Goal: Information Seeking & Learning: Find contact information

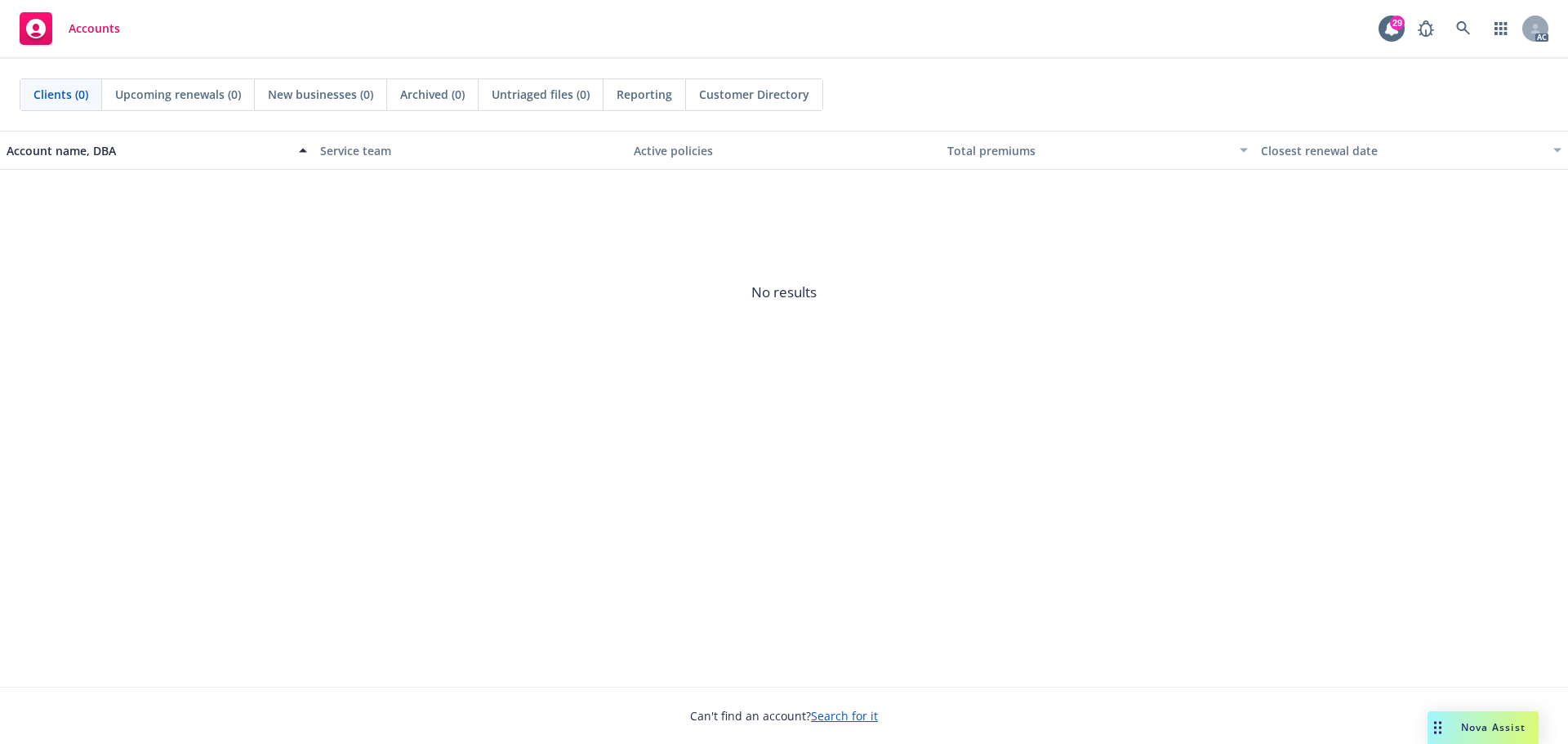
click at [1492, 730] on span "Nova Assist" at bounding box center [1493, 727] width 64 height 14
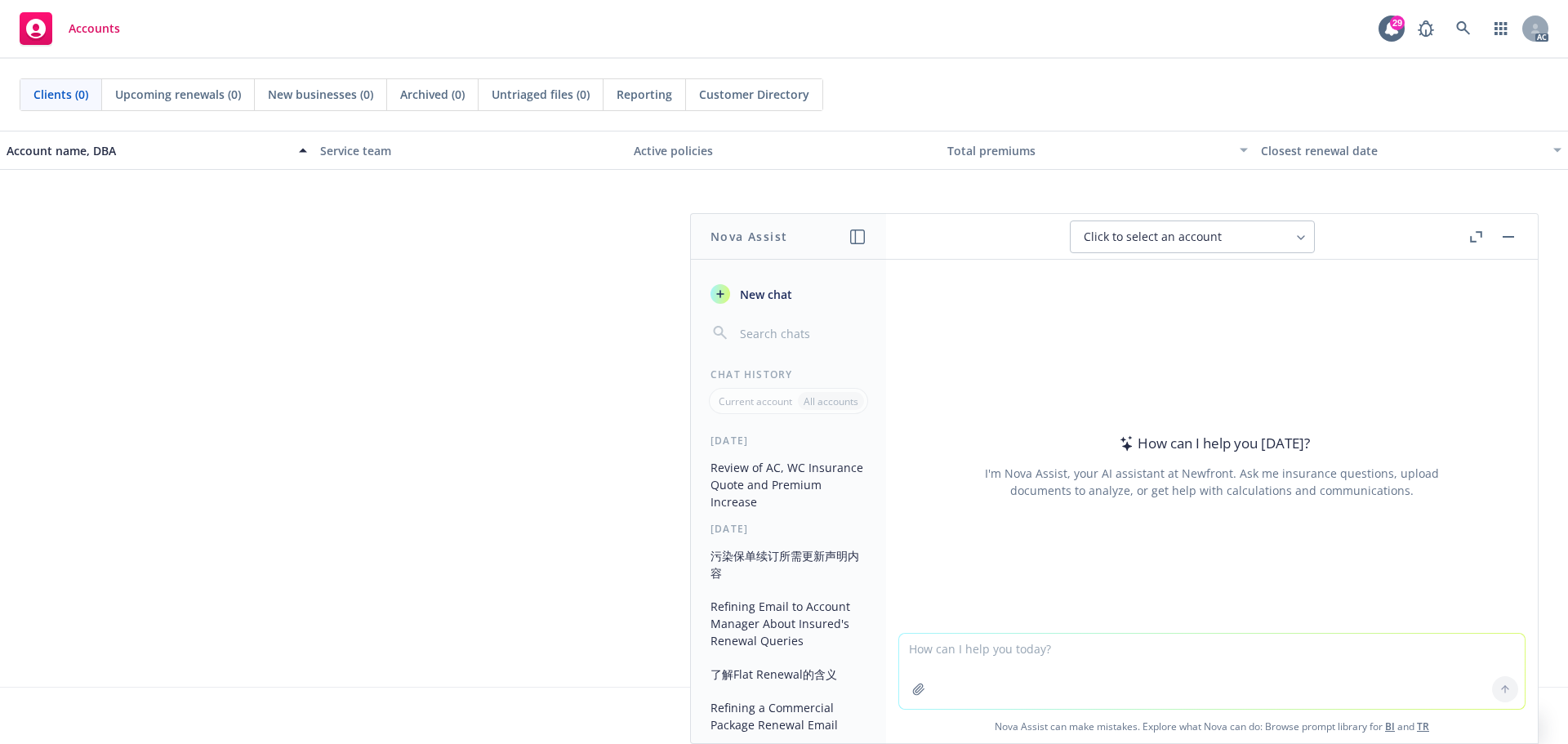
click at [1029, 661] on textarea at bounding box center [1212, 671] width 625 height 76
paste textarea "Yes, Daniel is OOO for the foreseeable future"
click at [900, 648] on textarea "Yes, Daniel is OOO for the foreseeable future" at bounding box center [1212, 670] width 625 height 76
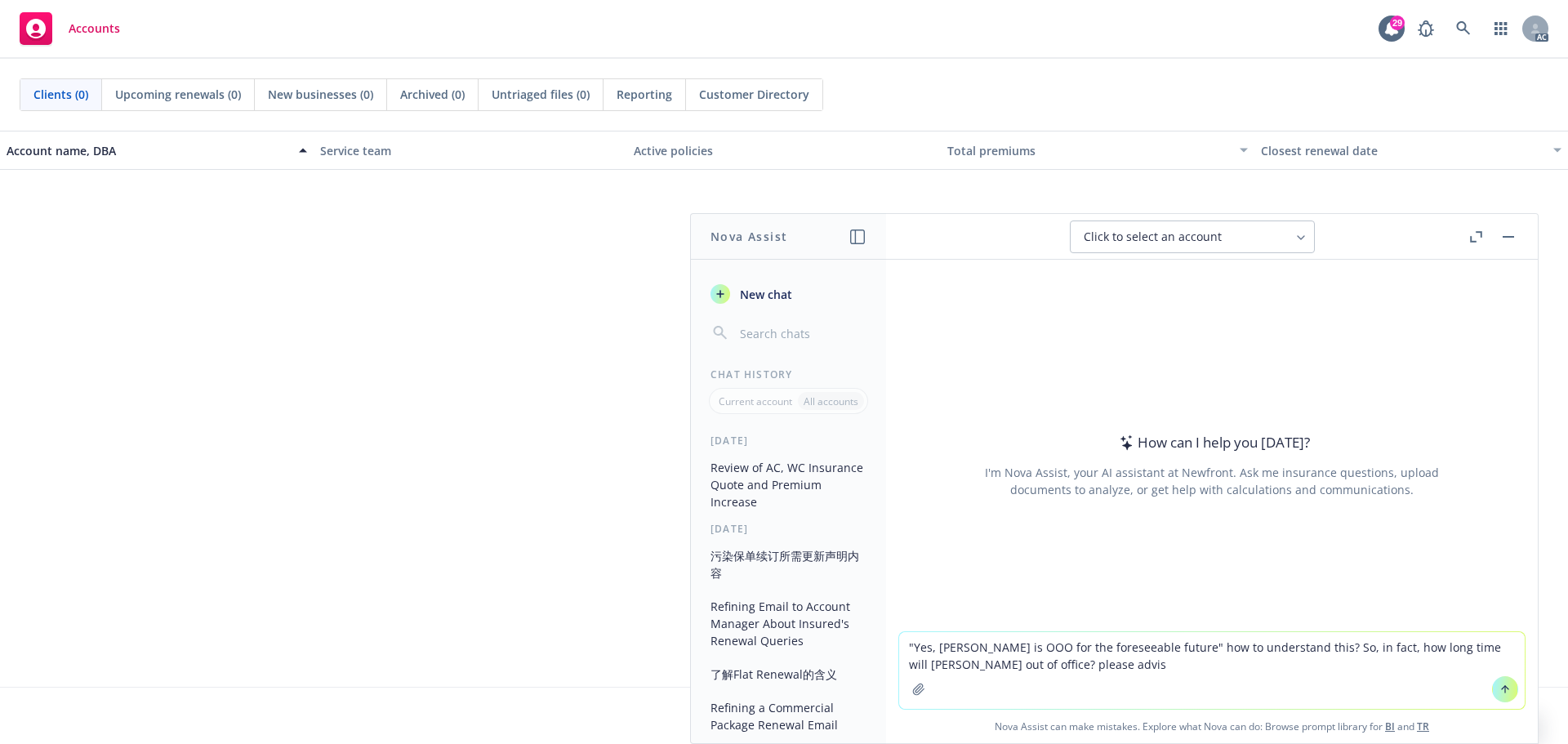
type textarea ""Yes, Daniel is OOO for the foreseeable future" how to understand this? So, in …"
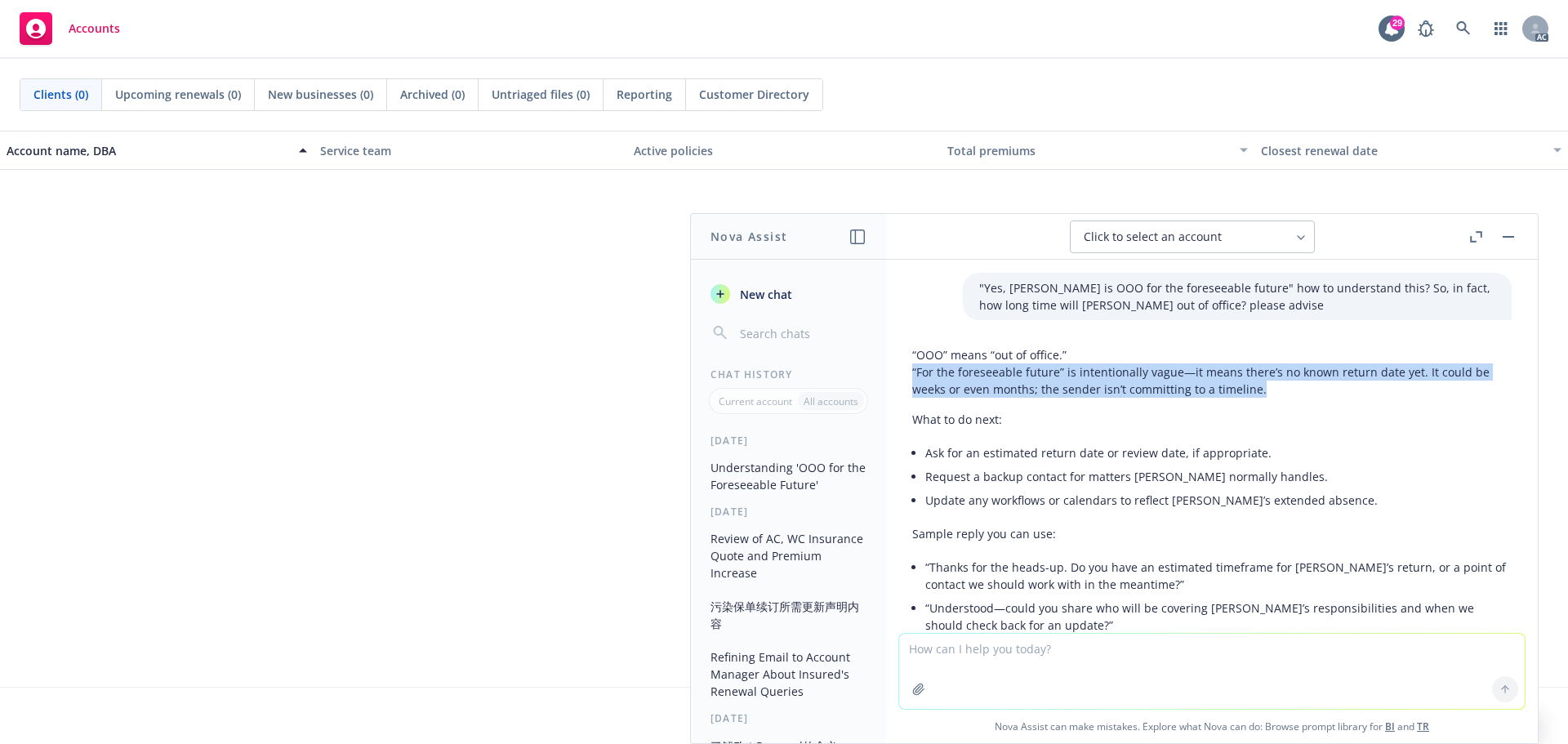
drag, startPoint x: 1267, startPoint y: 387, endPoint x: 907, endPoint y: 379, distance: 360.1
click at [907, 379] on div "“OOO” means “out of office.” “For the foreseeable future” is intentionally vagu…" at bounding box center [1212, 506] width 625 height 333
copy p "“For the foreseeable future” is intentionally vague—it means there’s no known r…"
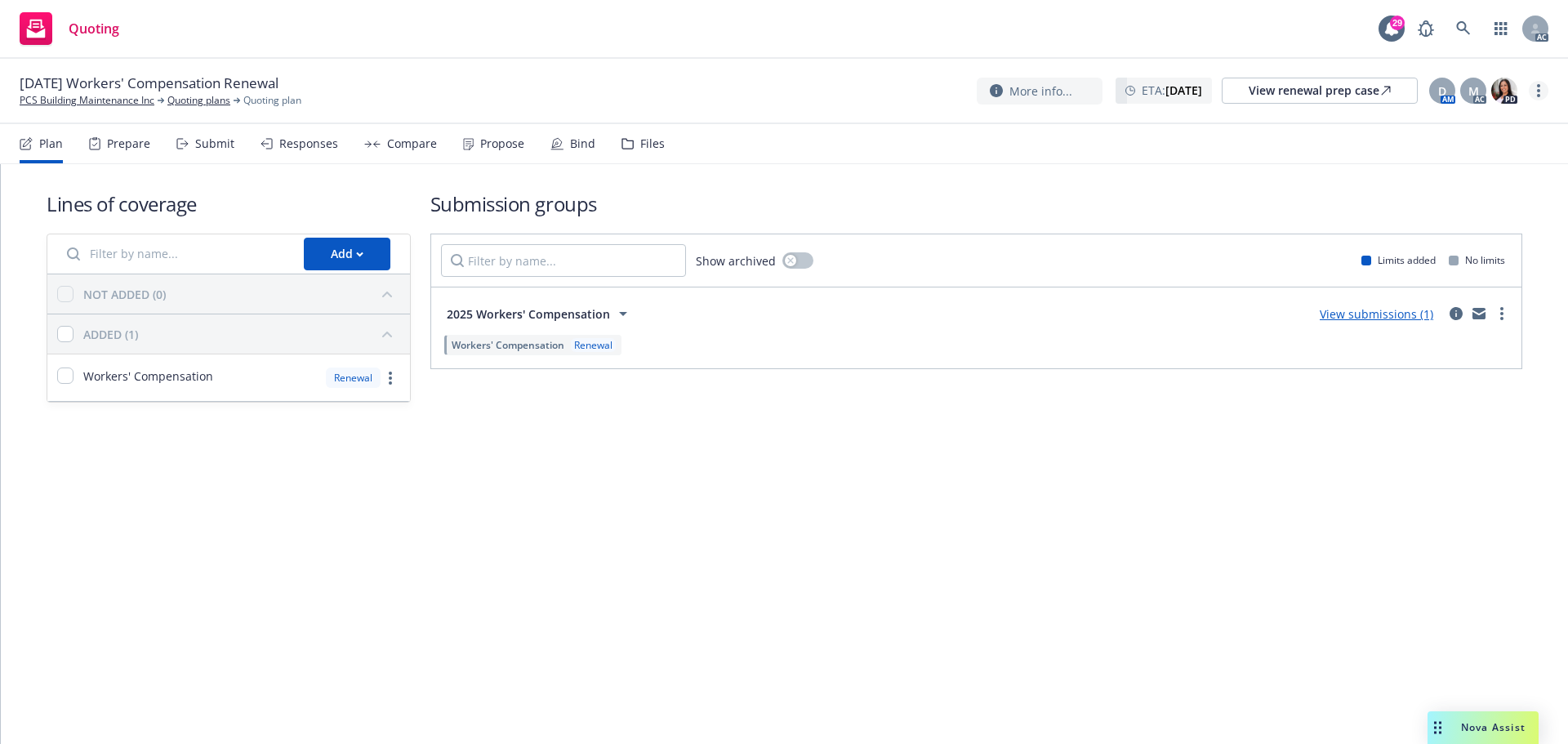
click at [1539, 96] on circle "more" at bounding box center [1539, 96] width 4 height 4
click at [1459, 126] on link "Copy logging email" at bounding box center [1457, 123] width 182 height 32
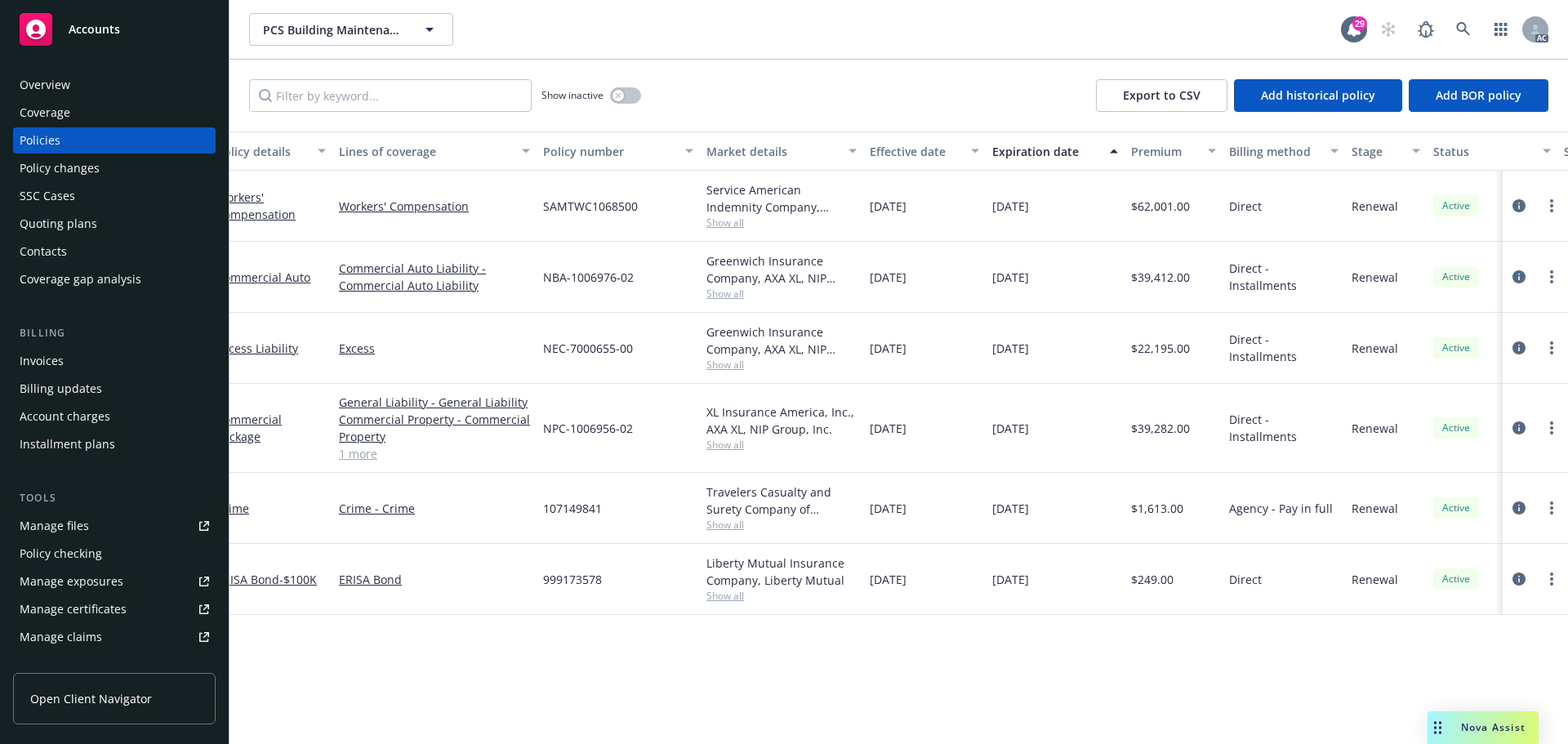
scroll to position [0, 238]
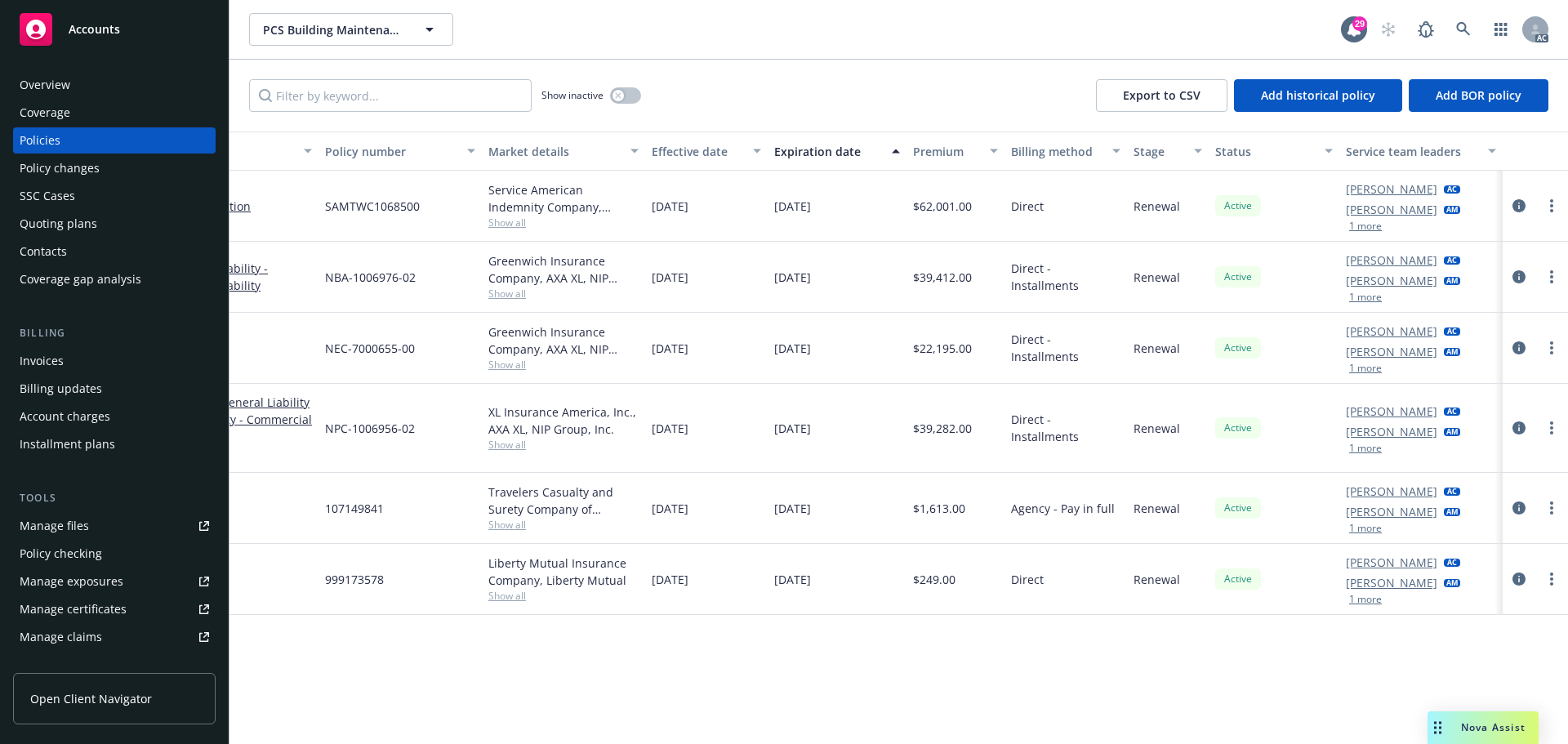
click at [1367, 229] on button "1 more" at bounding box center [1365, 226] width 32 height 10
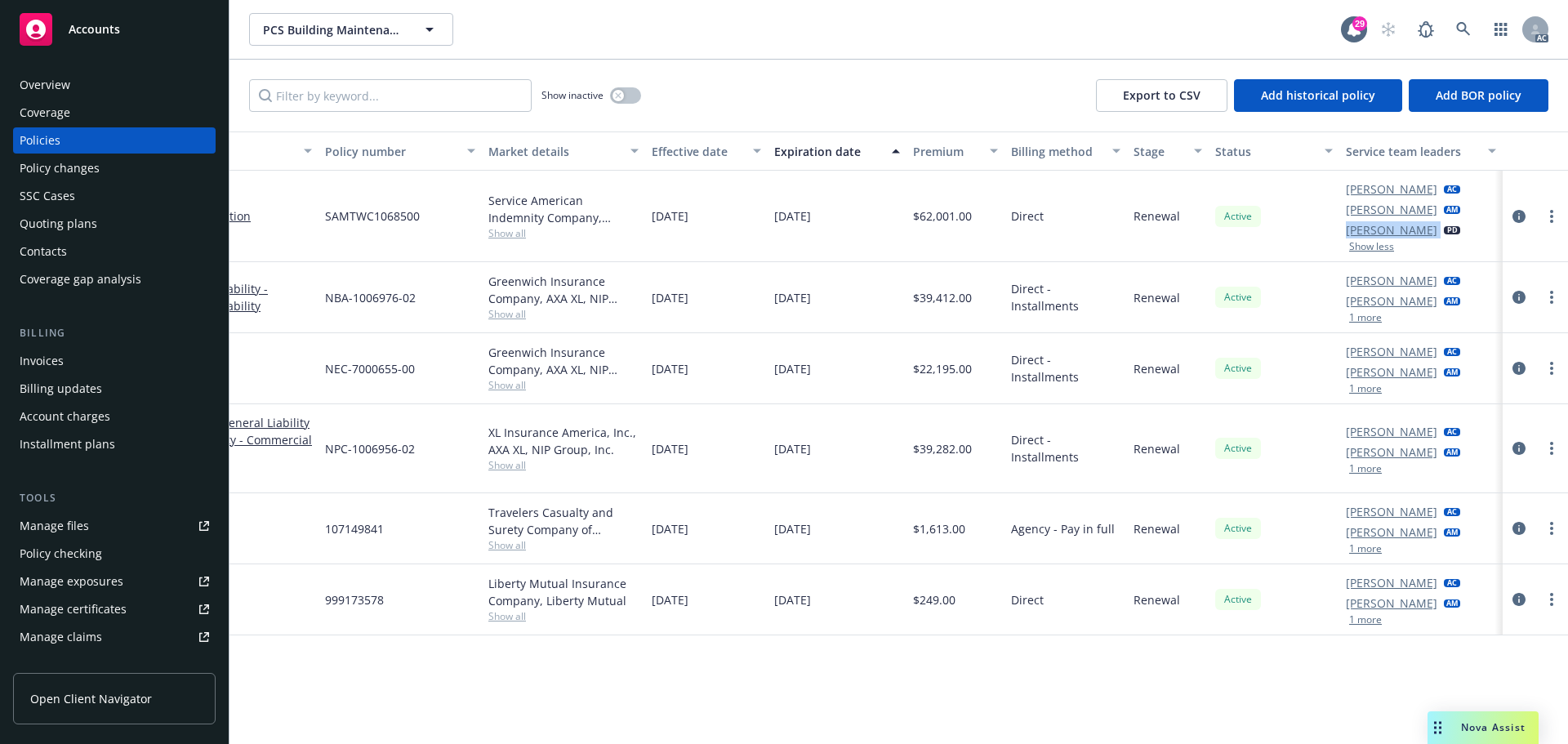
drag, startPoint x: 1432, startPoint y: 229, endPoint x: 1344, endPoint y: 230, distance: 88.0
click at [1344, 230] on div "Miles Crenwelge AC Daniel Campbell AM Shantelle Cabir PD Show less" at bounding box center [1421, 215] width 163 height 91
copy link "Shantelle Cabir"
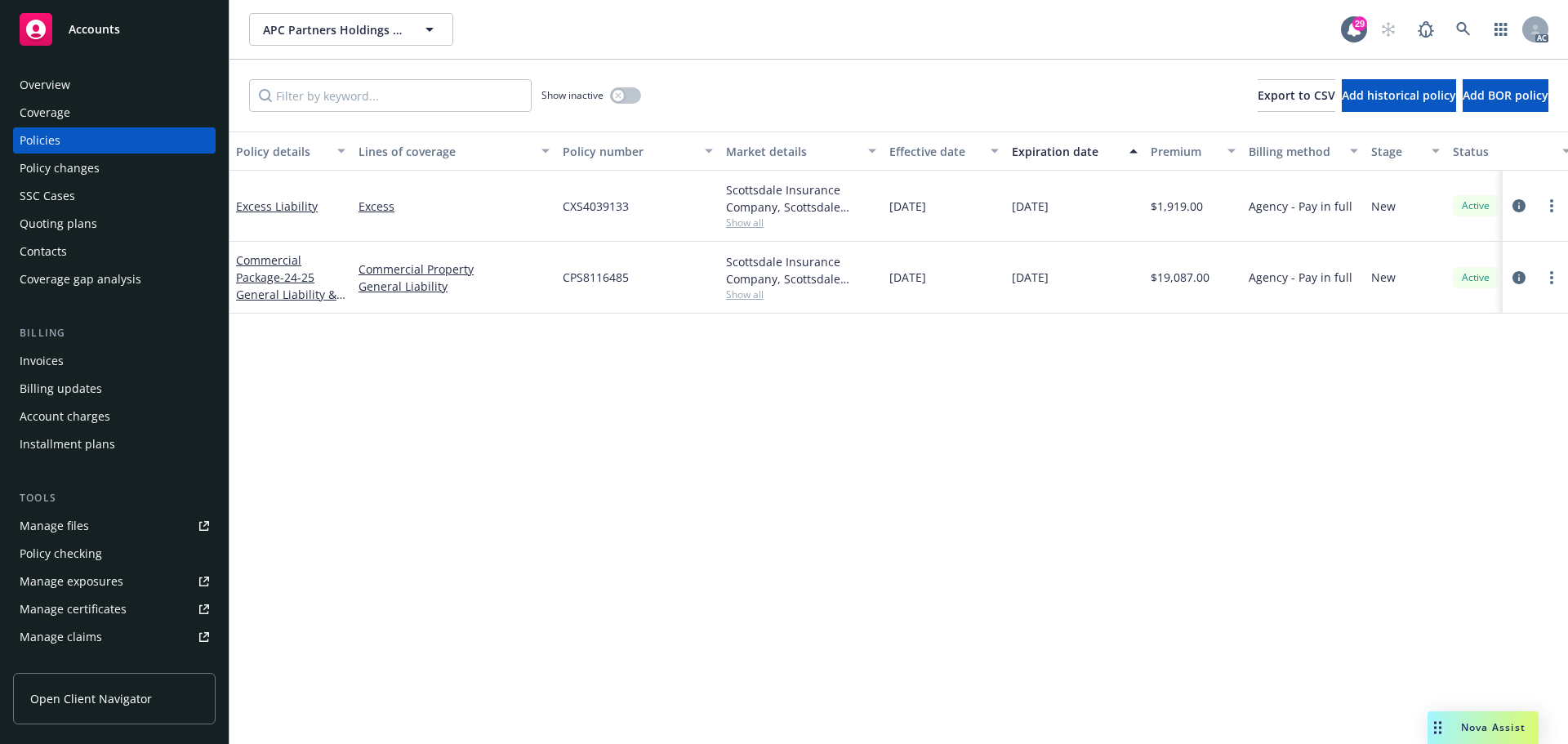
click at [745, 224] on span "Show all" at bounding box center [801, 222] width 150 height 14
click at [1063, 396] on div "Policy details Lines of coverage Policy number Market details Effective date Ex…" at bounding box center [899, 437] width 1339 height 612
click at [751, 295] on span "Show all" at bounding box center [801, 294] width 150 height 14
click at [1063, 425] on div "Policy details Lines of coverage Policy number Market details Effective date Ex…" at bounding box center [899, 437] width 1339 height 612
click at [99, 530] on link "Manage files" at bounding box center [114, 526] width 203 height 26
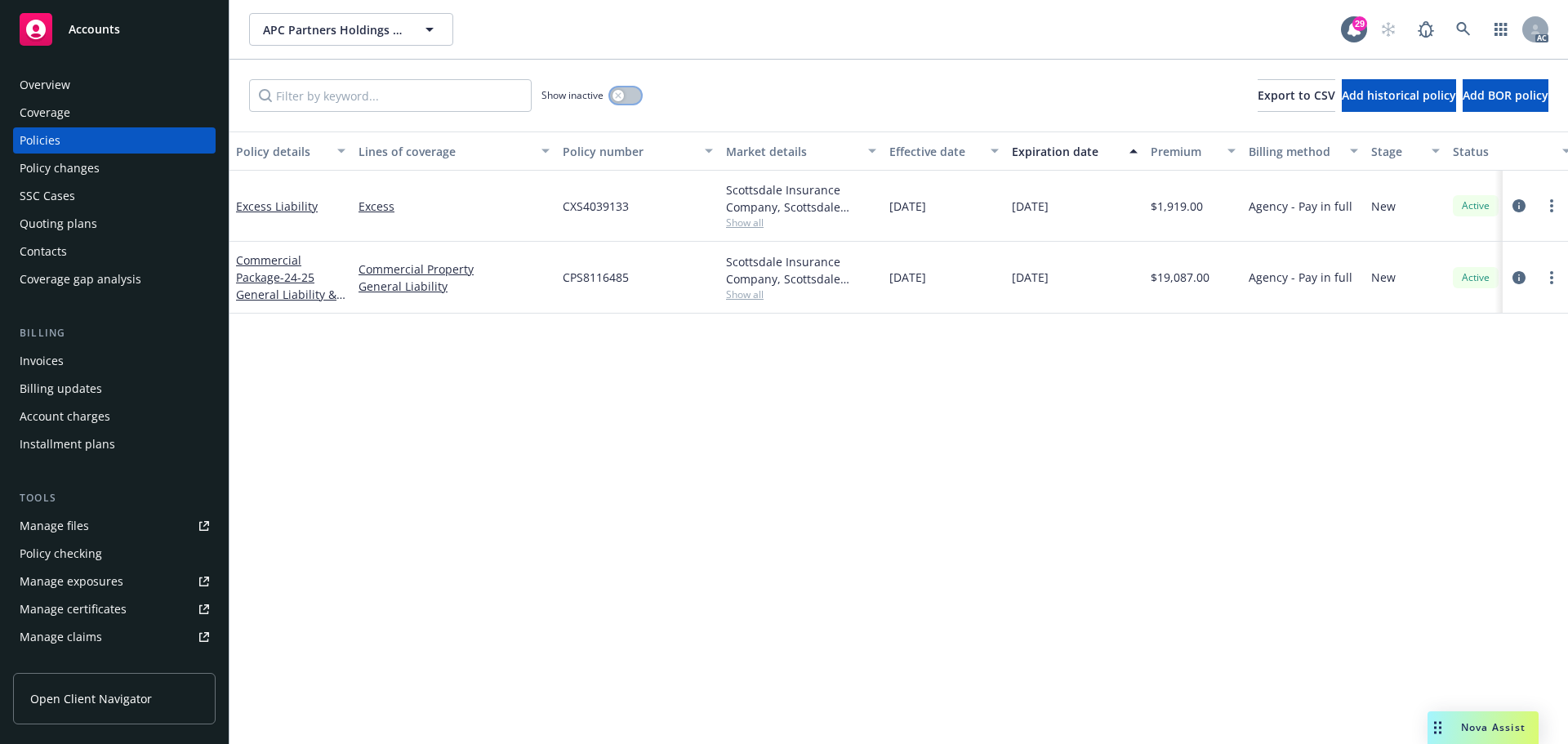
click at [622, 94] on div "button" at bounding box center [618, 96] width 11 height 11
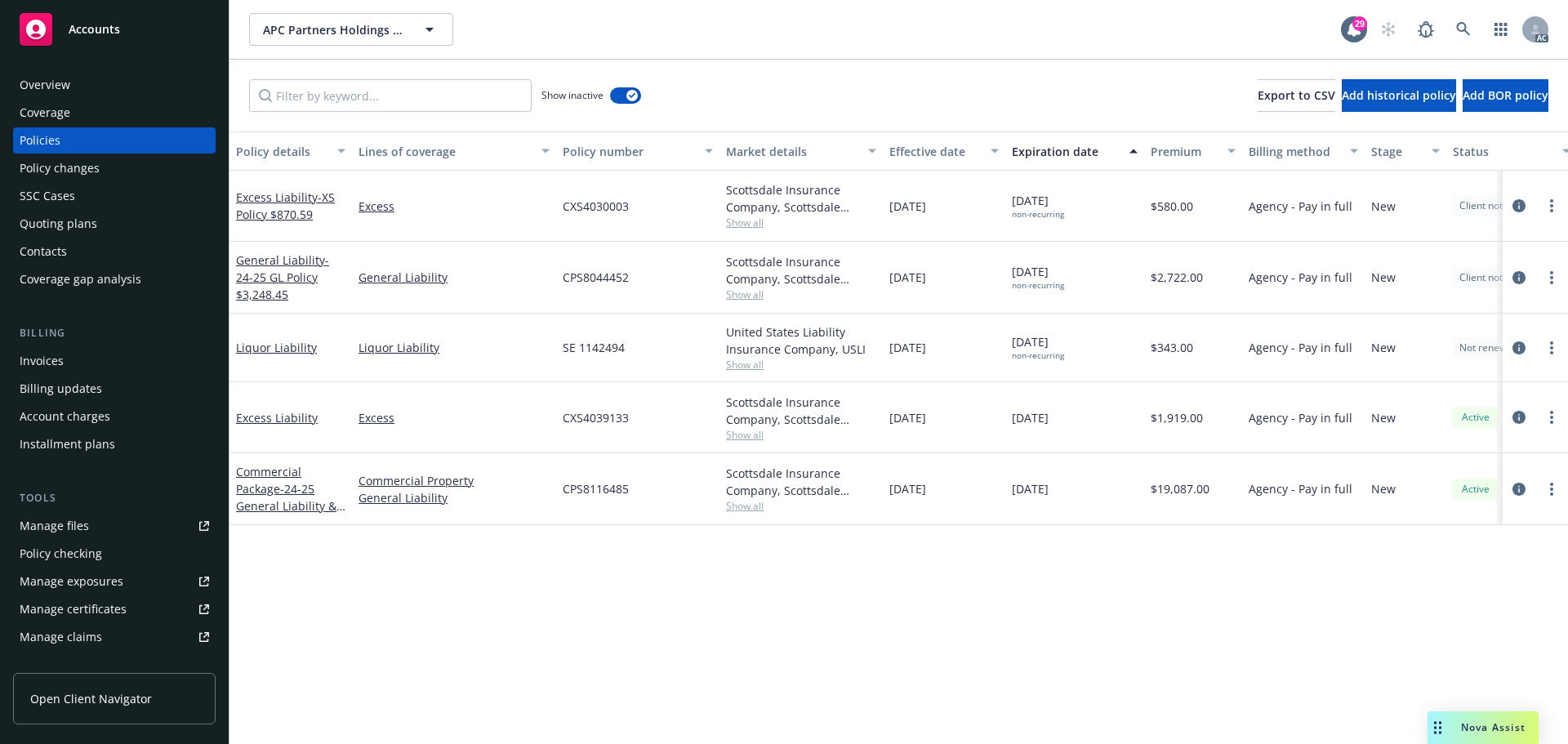
click at [1061, 147] on div "Expiration date" at bounding box center [1065, 151] width 108 height 17
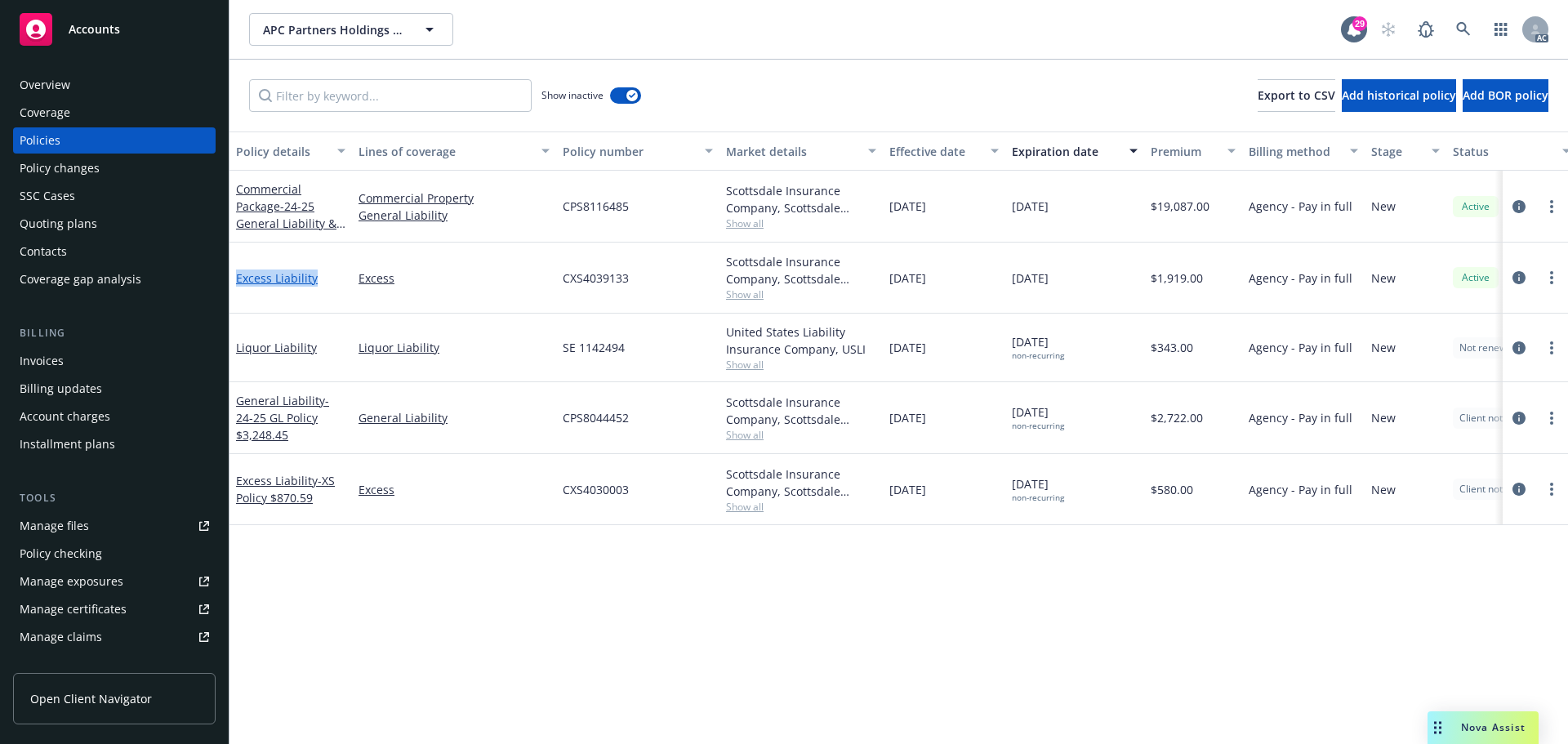
drag, startPoint x: 320, startPoint y: 279, endPoint x: 238, endPoint y: 278, distance: 82.0
click at [238, 278] on div "Excess Liability" at bounding box center [290, 278] width 110 height 17
copy link "Excess Liability"
drag, startPoint x: 232, startPoint y: 181, endPoint x: 280, endPoint y: 205, distance: 53.7
click at [280, 205] on div "Commercial Package - 24-25 General Liability & Property" at bounding box center [290, 206] width 122 height 72
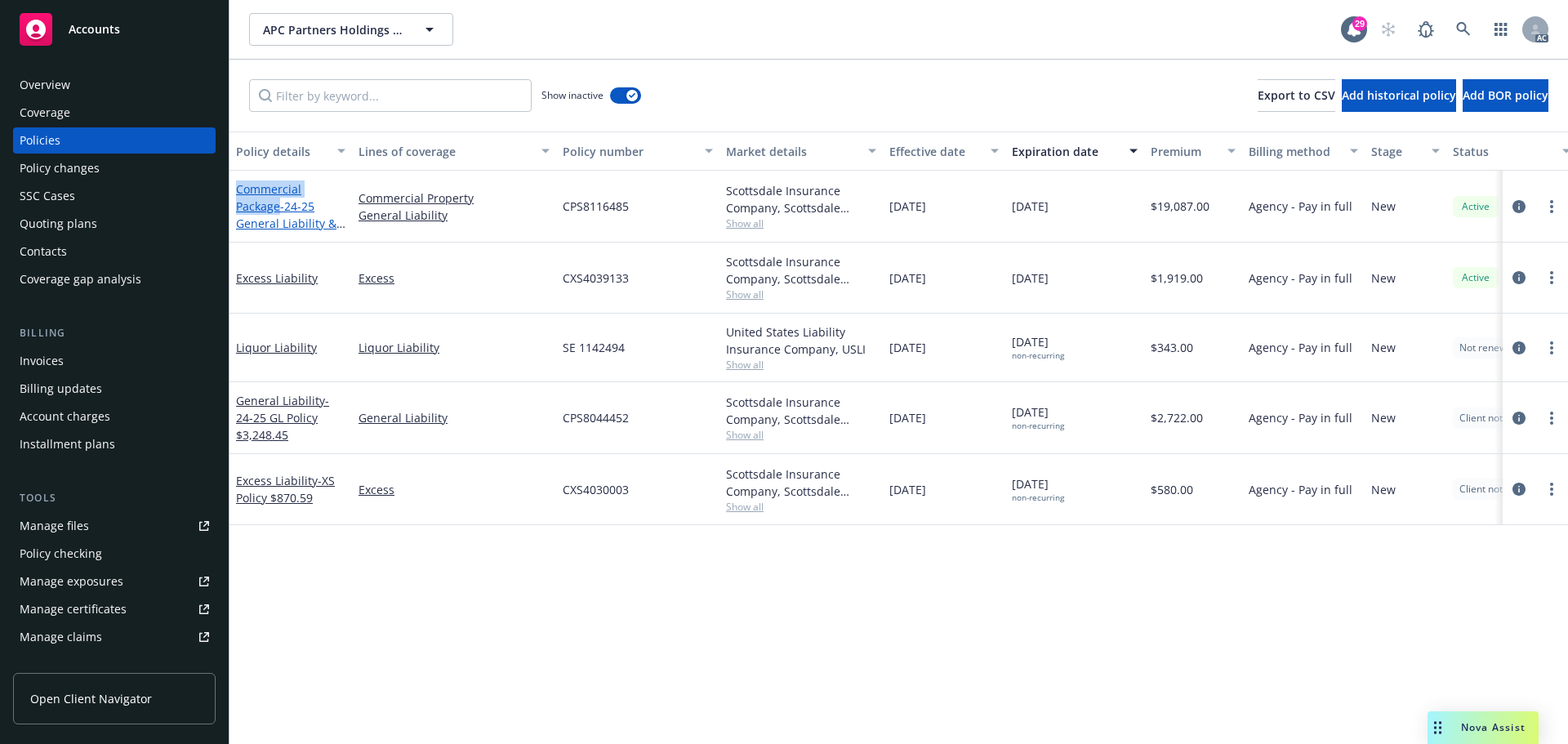
copy link "Commercial Package"
click at [98, 86] on div "Overview" at bounding box center [114, 85] width 190 height 26
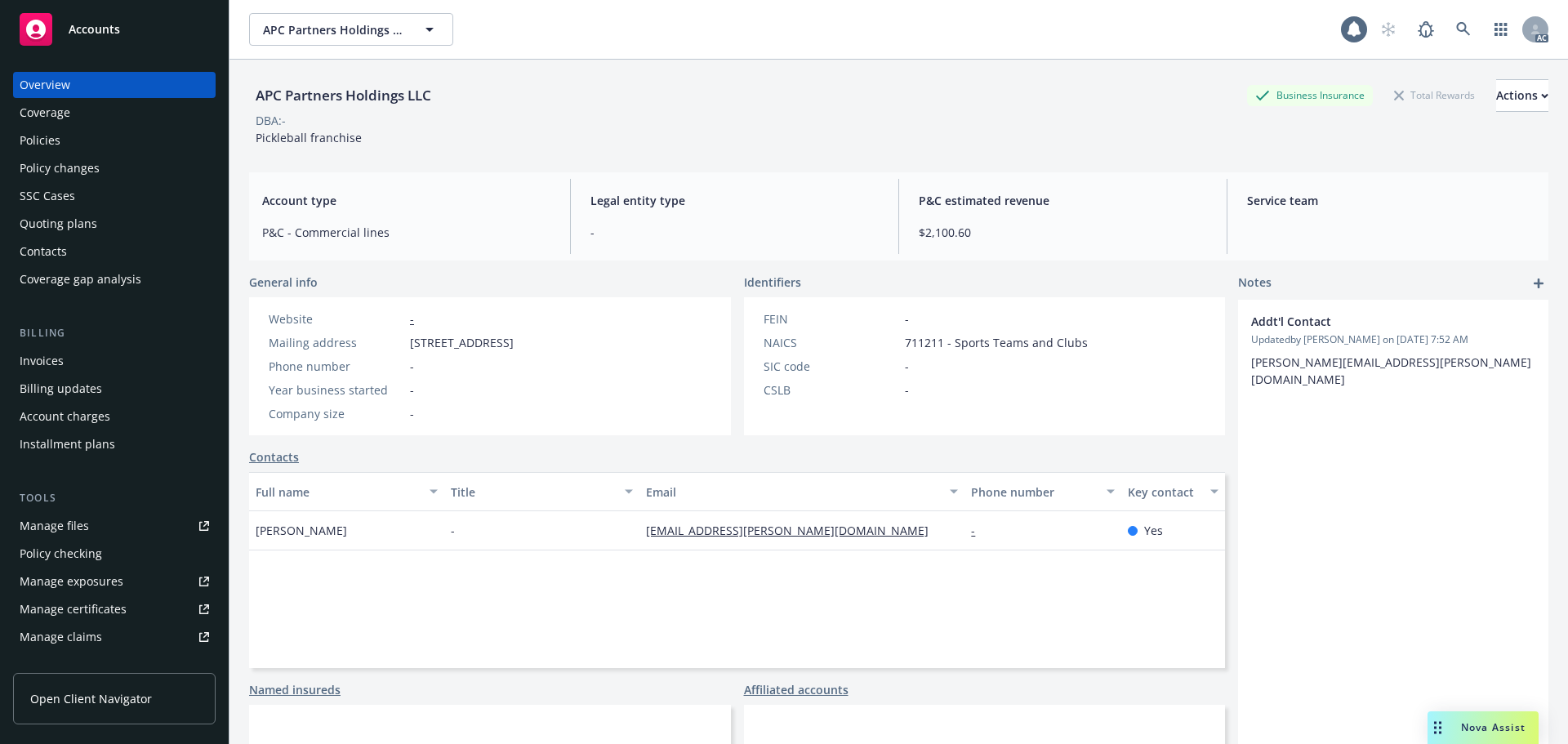
click at [109, 84] on div "Overview" at bounding box center [114, 85] width 190 height 26
click at [80, 138] on div "Policies" at bounding box center [114, 140] width 190 height 26
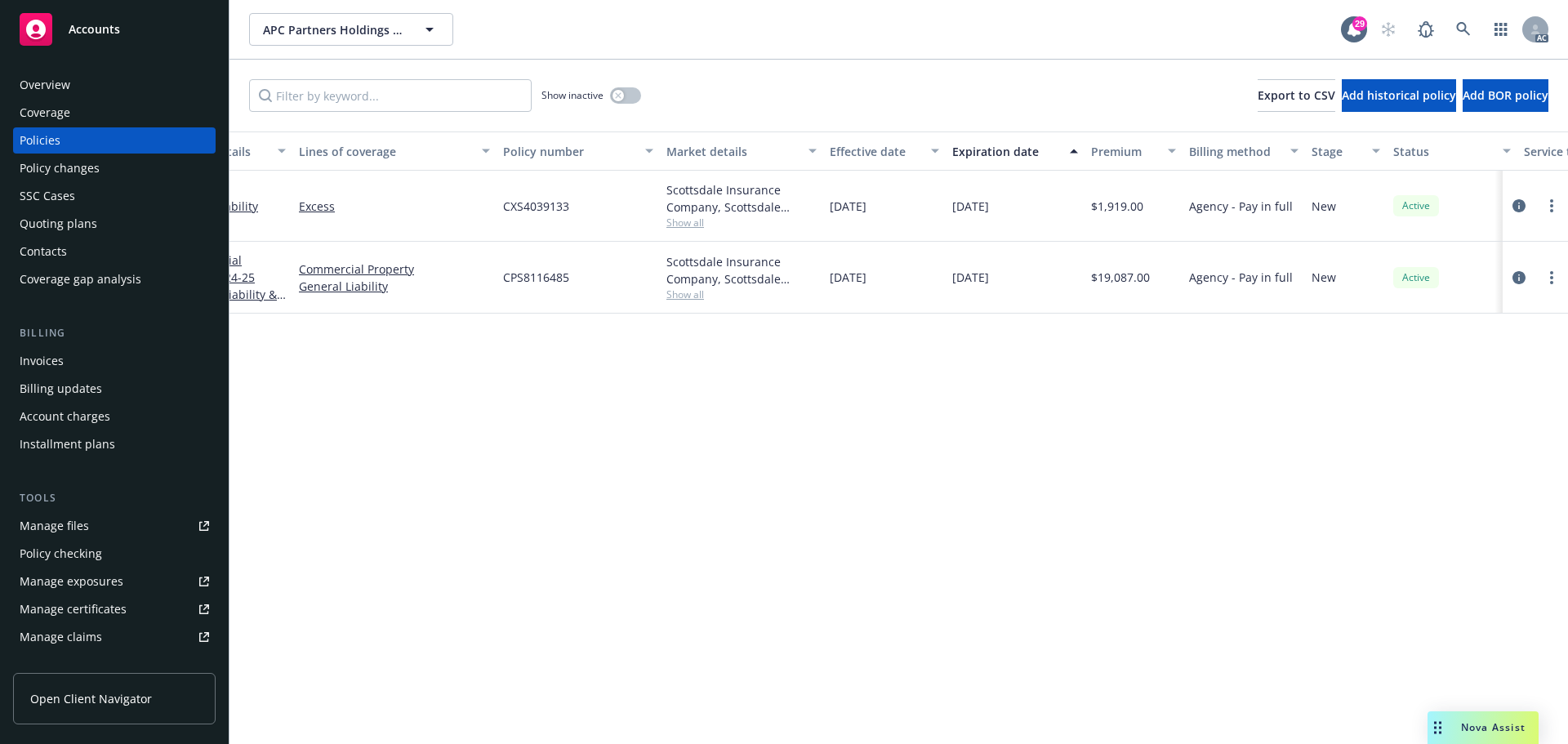
scroll to position [0, 238]
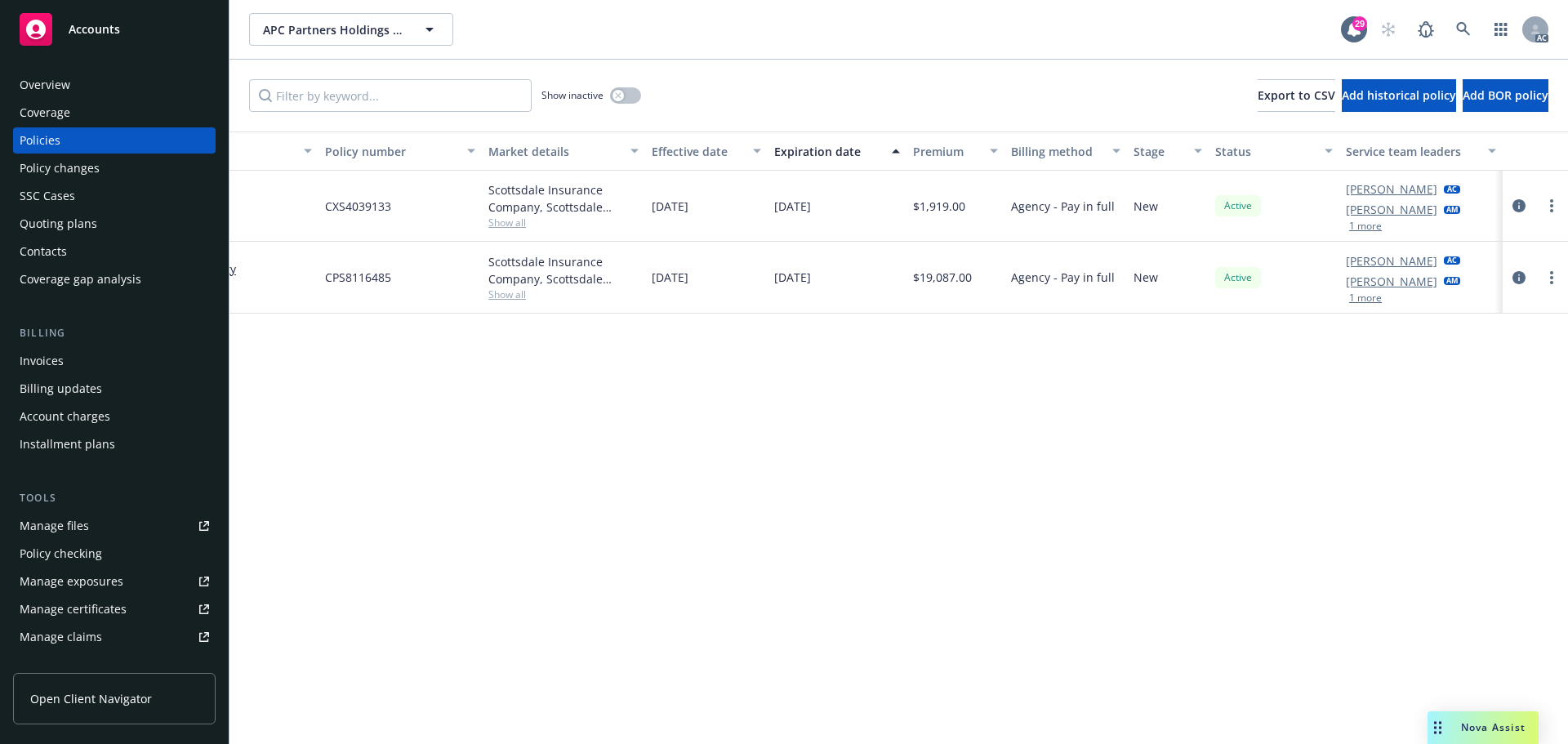
click at [1376, 227] on button "1 more" at bounding box center [1365, 226] width 32 height 10
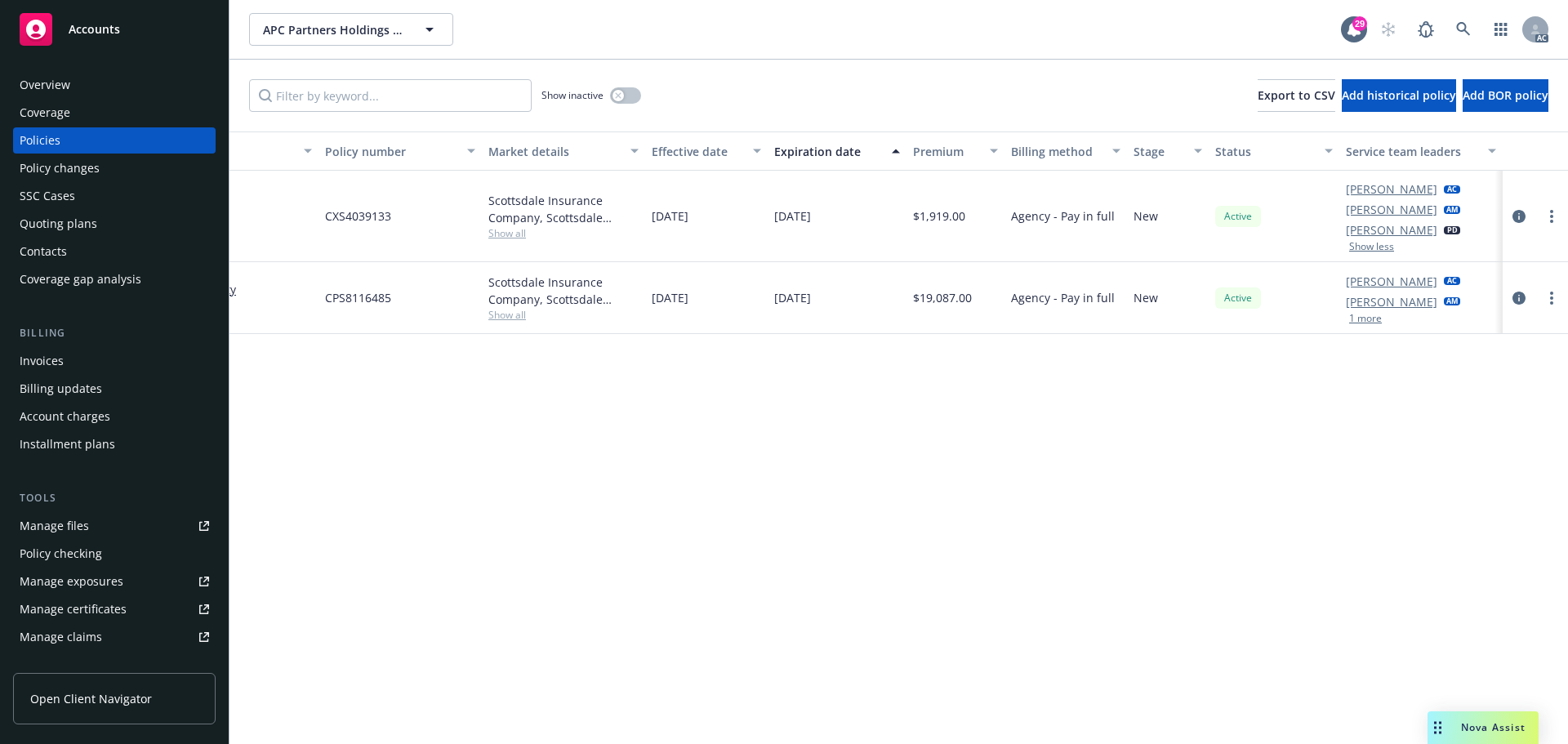
drag, startPoint x: 1343, startPoint y: 228, endPoint x: 1445, endPoint y: 227, distance: 102.0
click at [1445, 227] on div "Herani Gebre AC Shelly Flores AM Brian Marblestone PD Show less" at bounding box center [1421, 215] width 163 height 91
copy link "Brian Marblestone"
click at [82, 87] on div "Overview" at bounding box center [114, 85] width 190 height 26
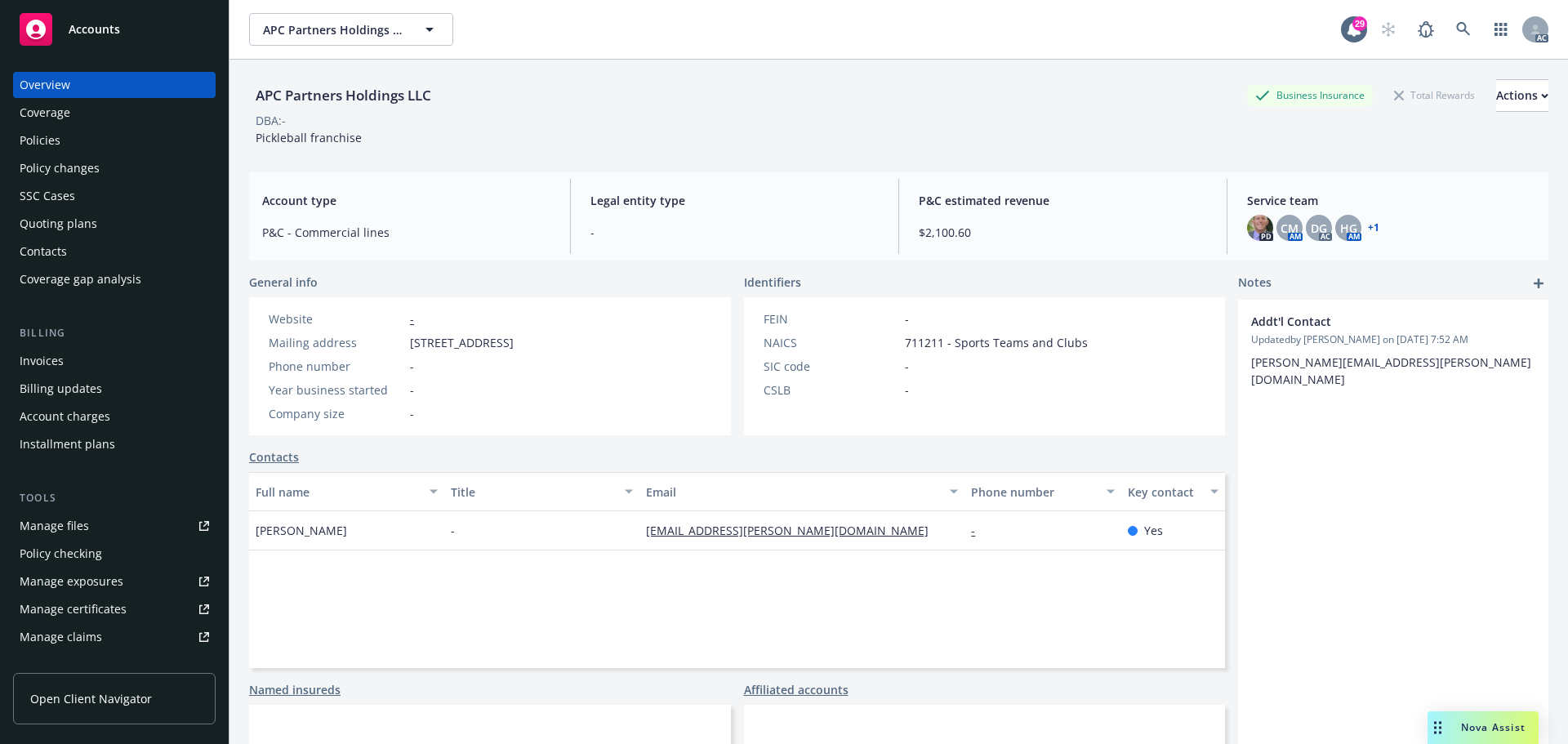
click at [83, 135] on div "Policies" at bounding box center [114, 140] width 190 height 26
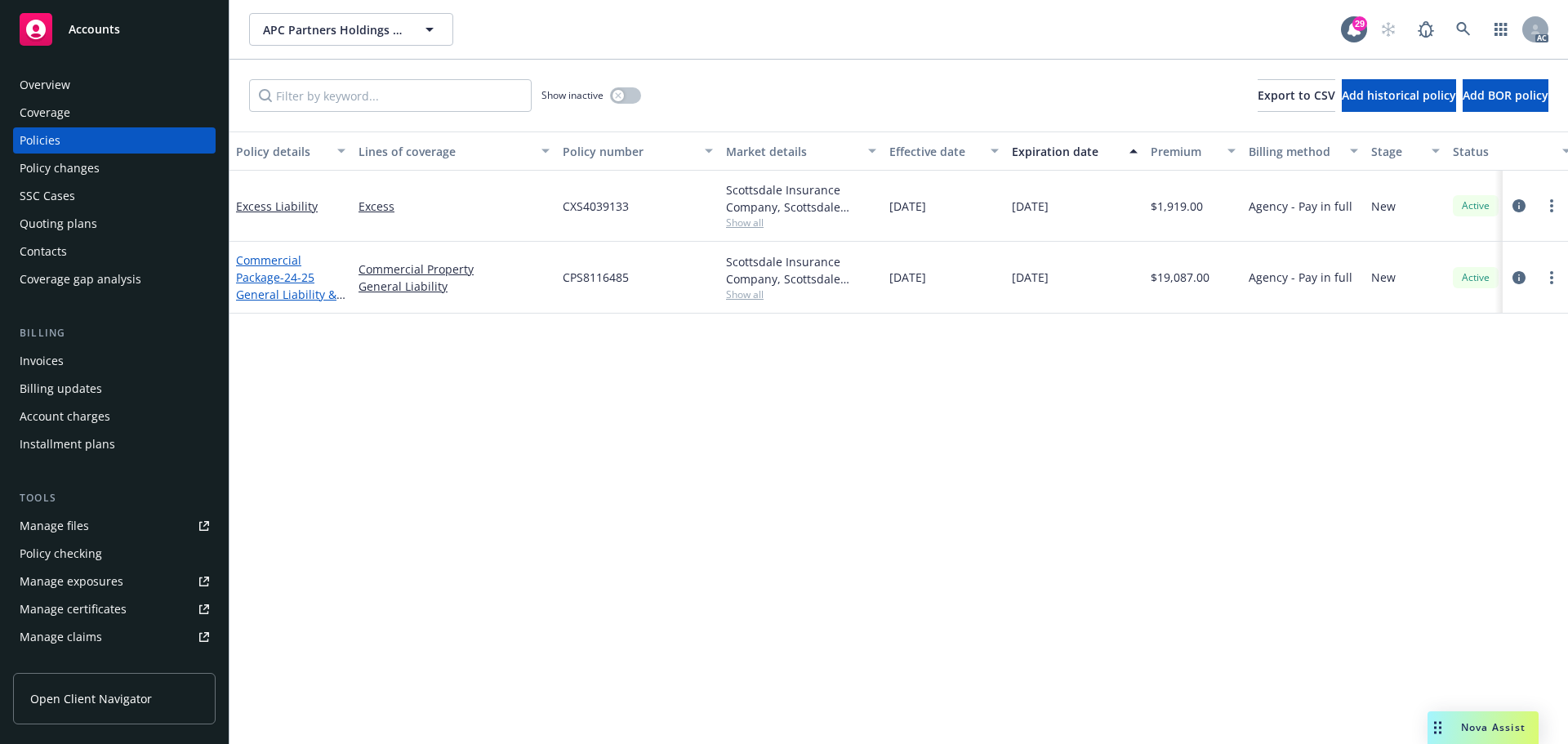
click at [290, 283] on span "- 24-25 General Liability & Property" at bounding box center [290, 295] width 110 height 50
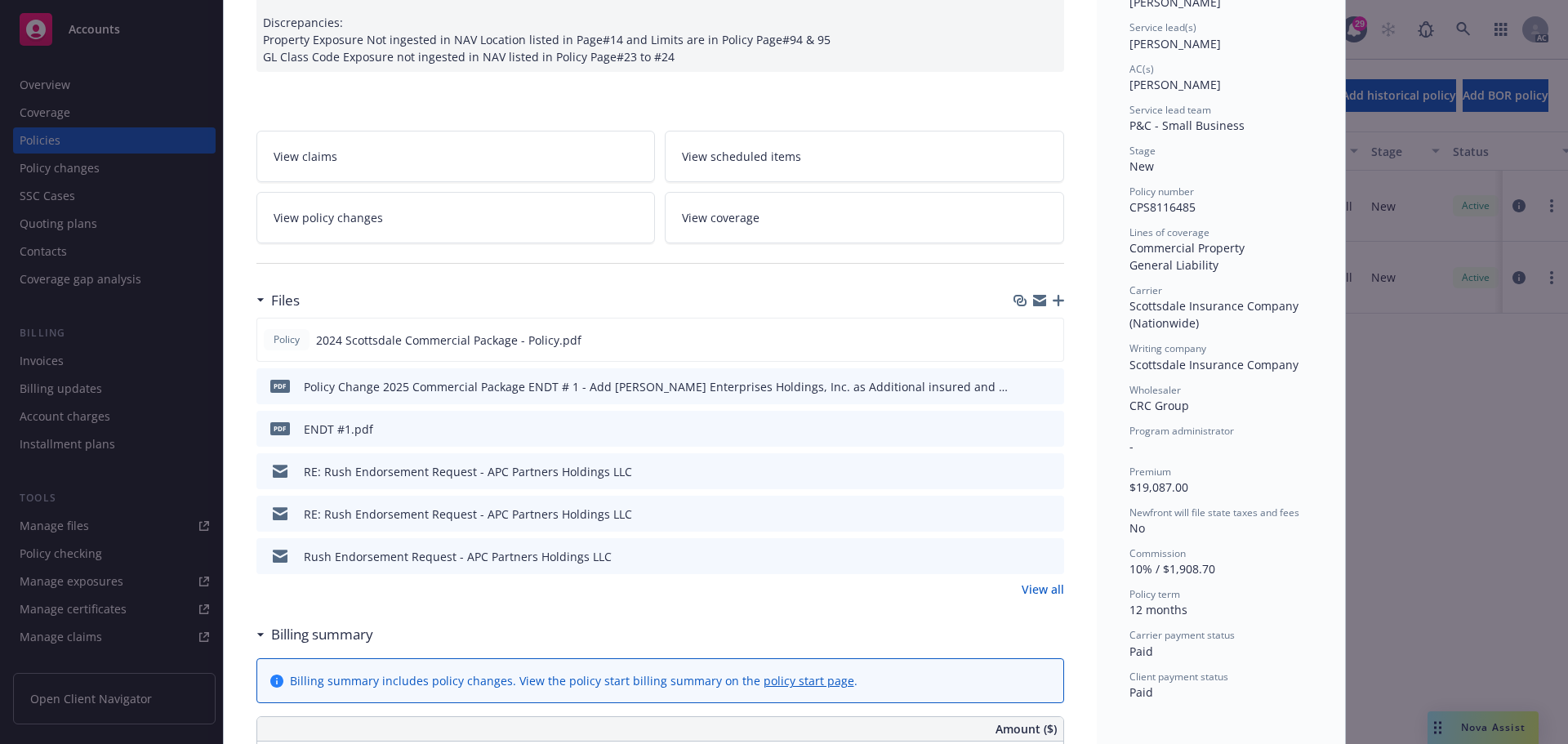
scroll to position [245, 0]
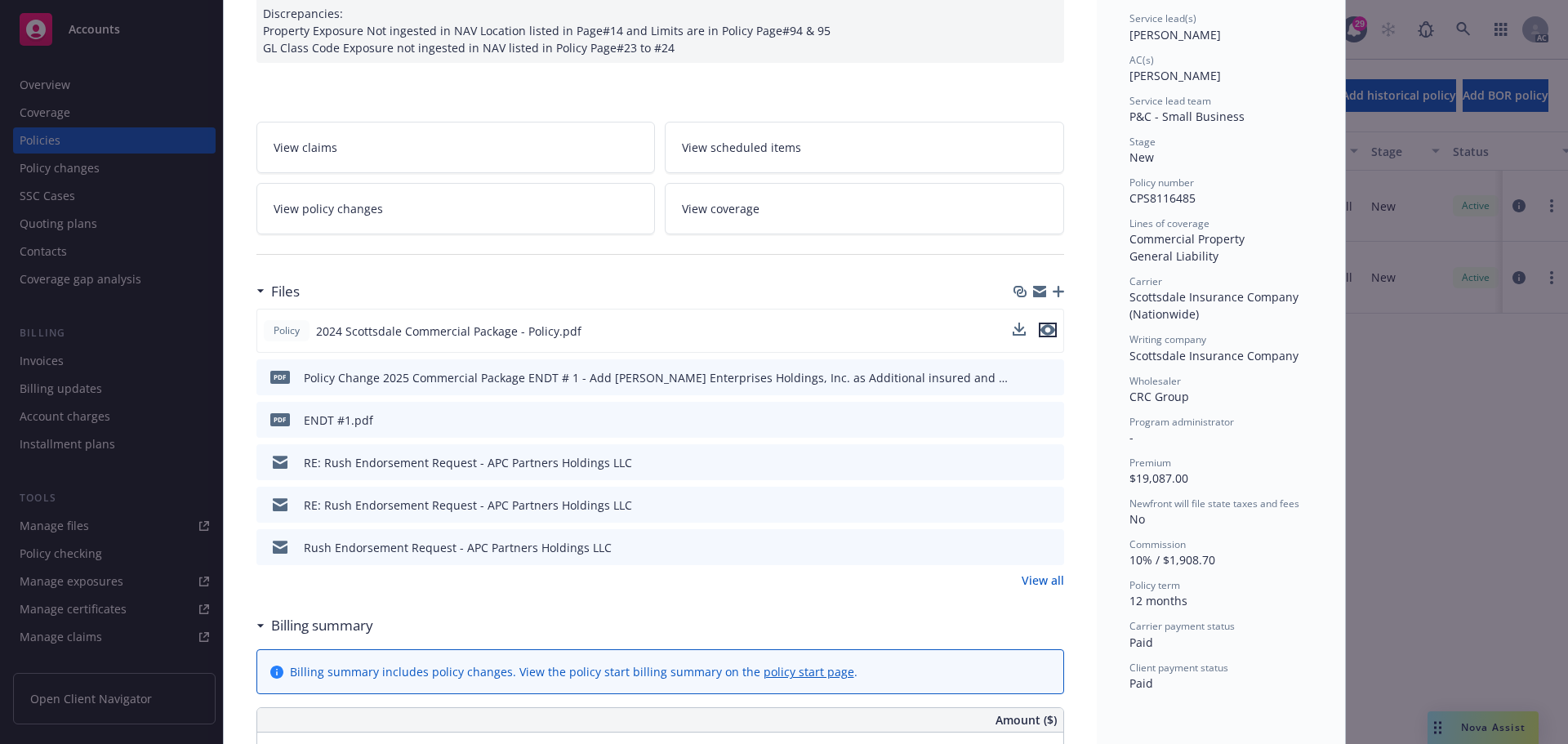
click at [1043, 331] on icon "preview file" at bounding box center [1048, 330] width 15 height 11
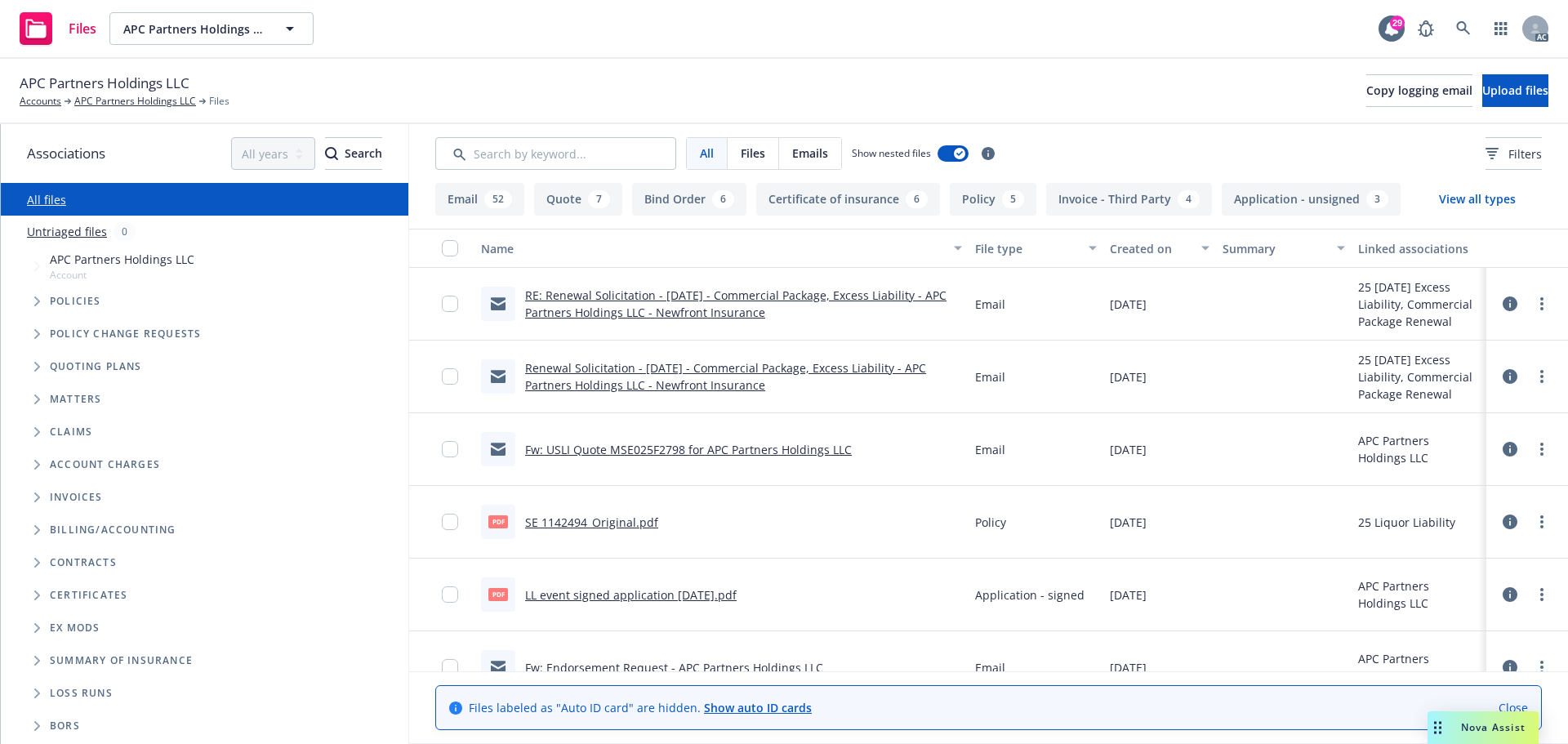
click at [1292, 198] on button "Application - unsigned 3" at bounding box center [1311, 199] width 179 height 32
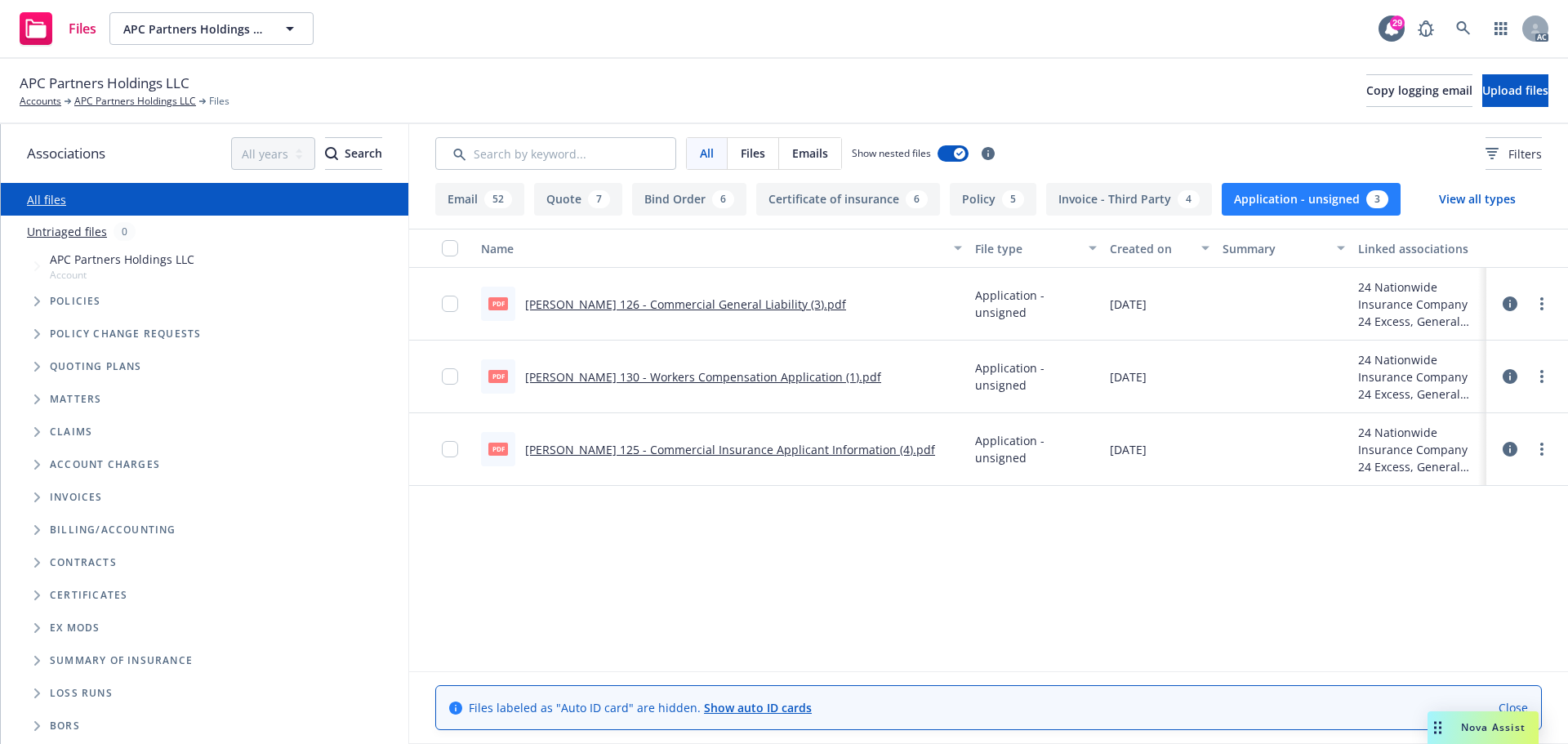
click at [698, 150] on div "All" at bounding box center [707, 154] width 41 height 31
click at [1342, 202] on button "Application - unsigned 3" at bounding box center [1311, 199] width 179 height 32
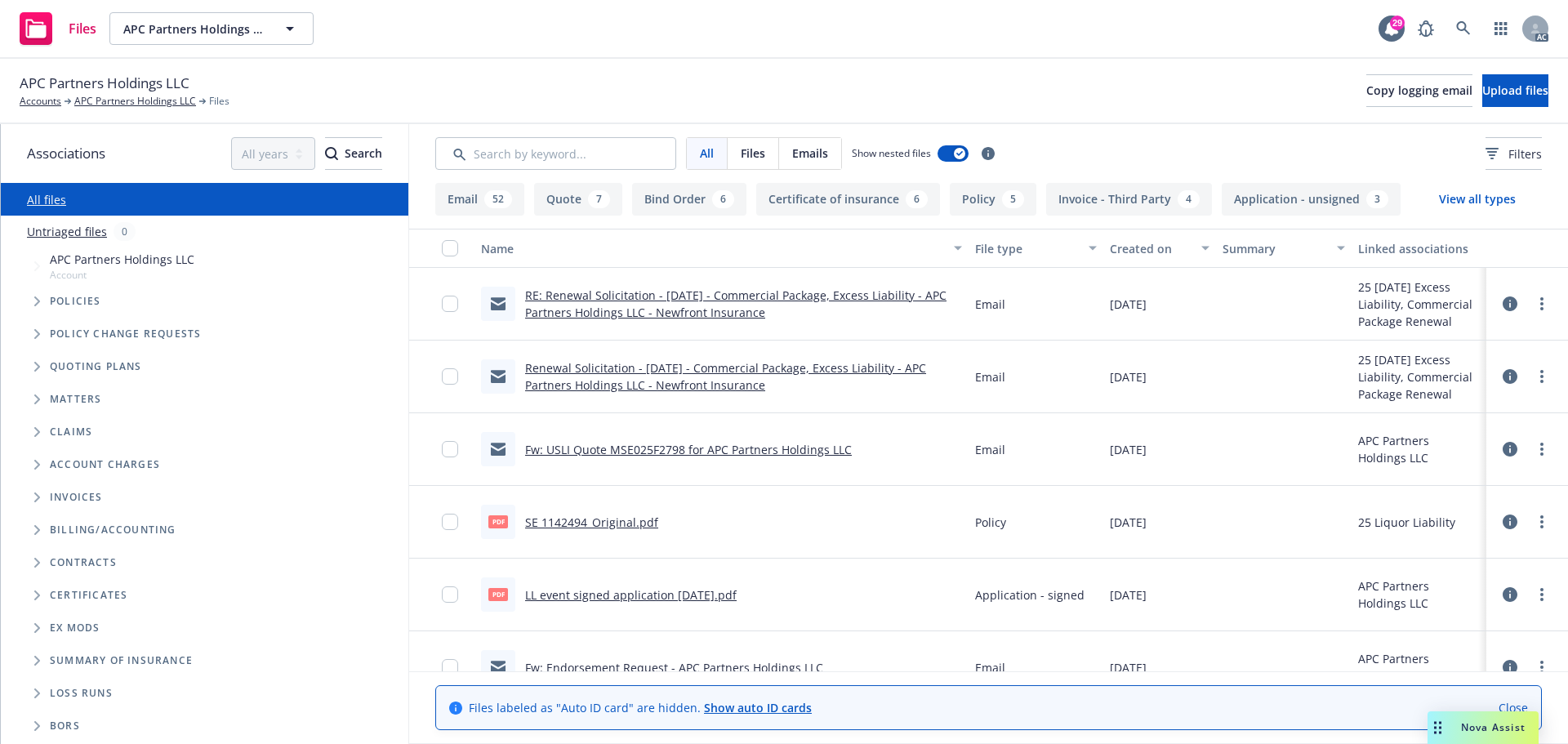
click at [643, 600] on link "LL event signed application 2/15/25.pdf" at bounding box center [631, 595] width 212 height 16
click at [713, 602] on link "LL event signed application 2/15/25.pdf" at bounding box center [631, 595] width 212 height 16
click at [1297, 209] on button "Application - unsigned 3" at bounding box center [1311, 199] width 179 height 32
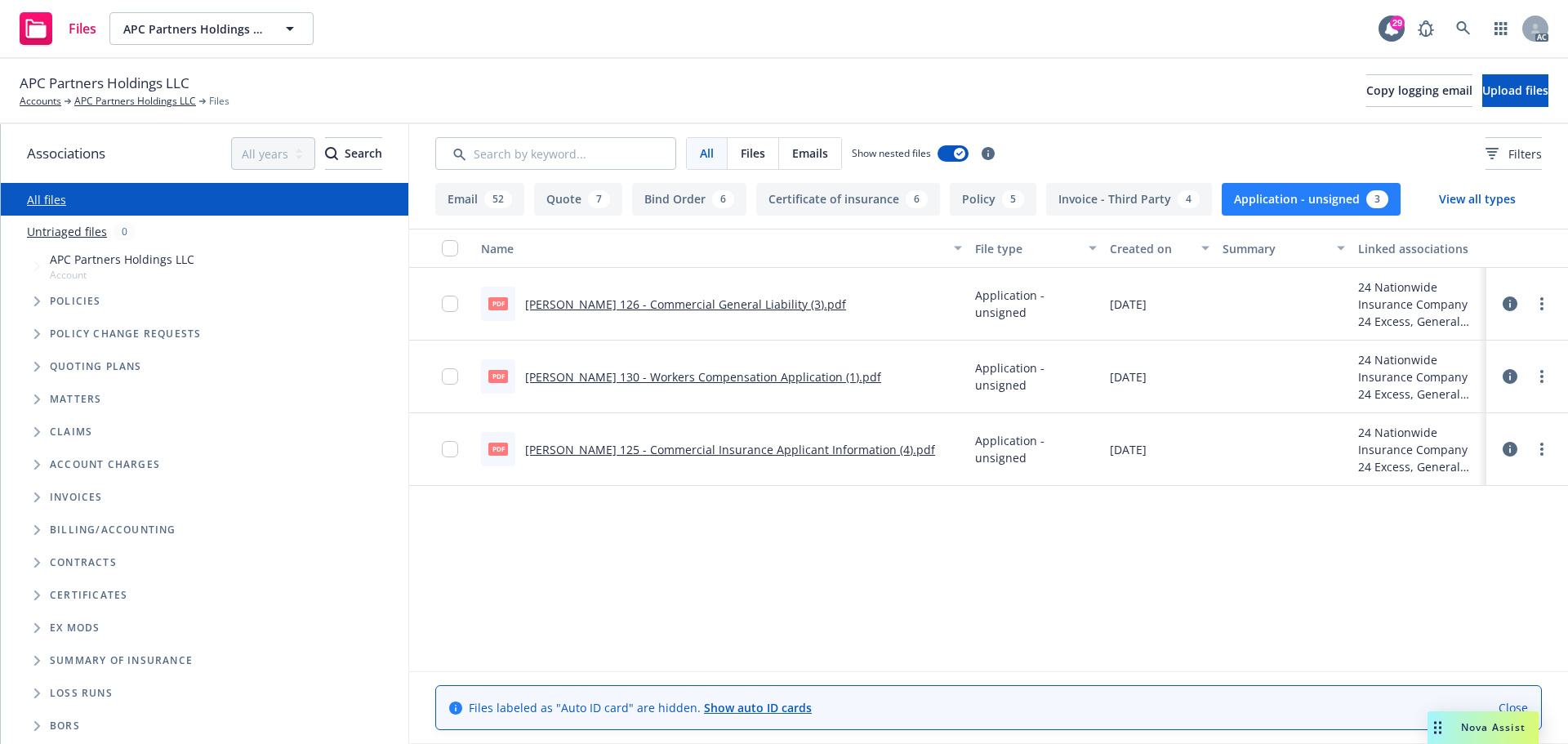
click at [680, 305] on link "ACORD 126 - Commercial General Liability (3).pdf" at bounding box center [685, 304] width 321 height 16
click at [34, 300] on icon "Tree Example" at bounding box center [37, 301] width 6 height 10
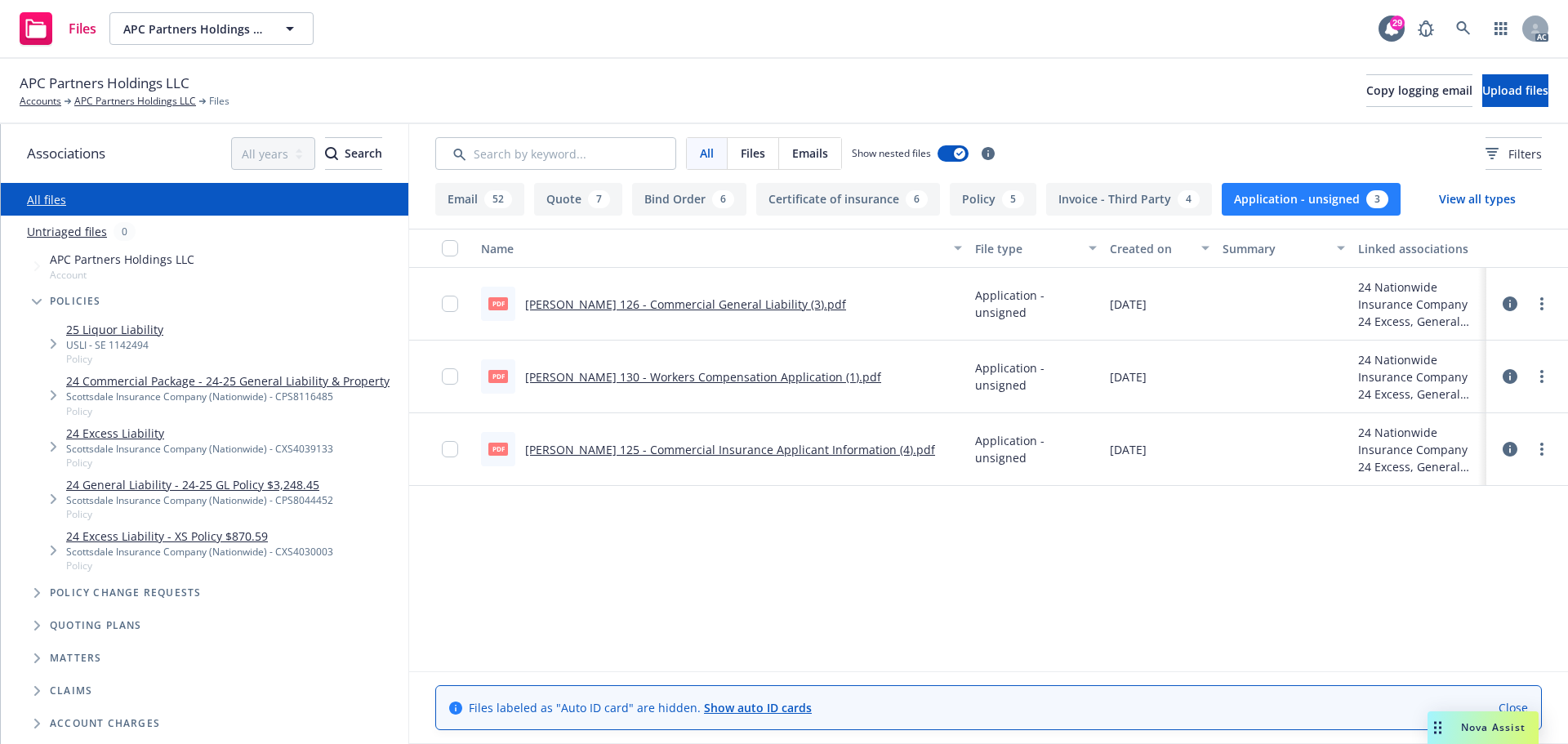
click at [51, 343] on icon "Tree Example" at bounding box center [53, 343] width 6 height 10
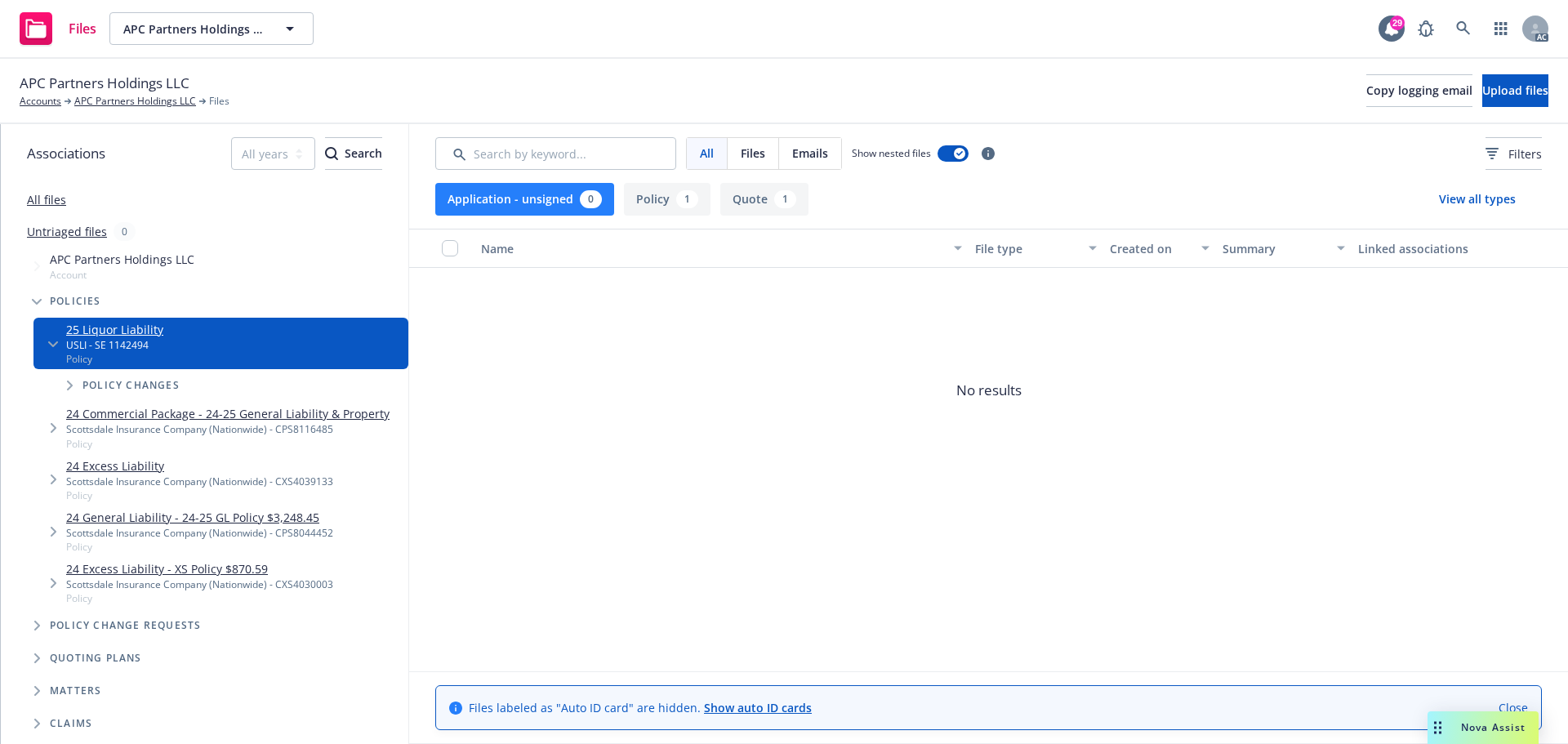
click at [564, 203] on button "Application - unsigned 0" at bounding box center [525, 199] width 179 height 32
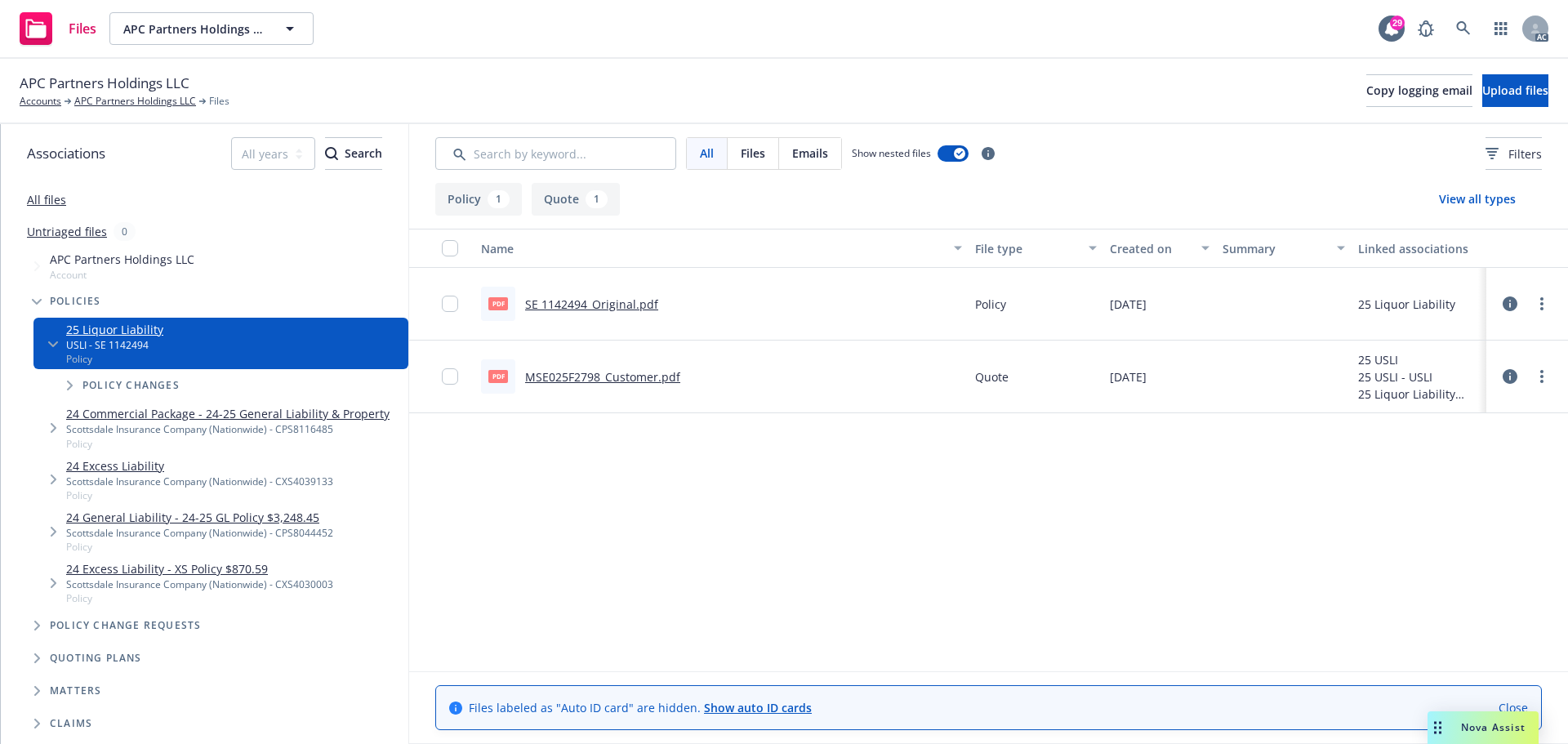
click at [180, 421] on link "24 Commercial Package - 24-25 General Liability & Property" at bounding box center [227, 413] width 323 height 17
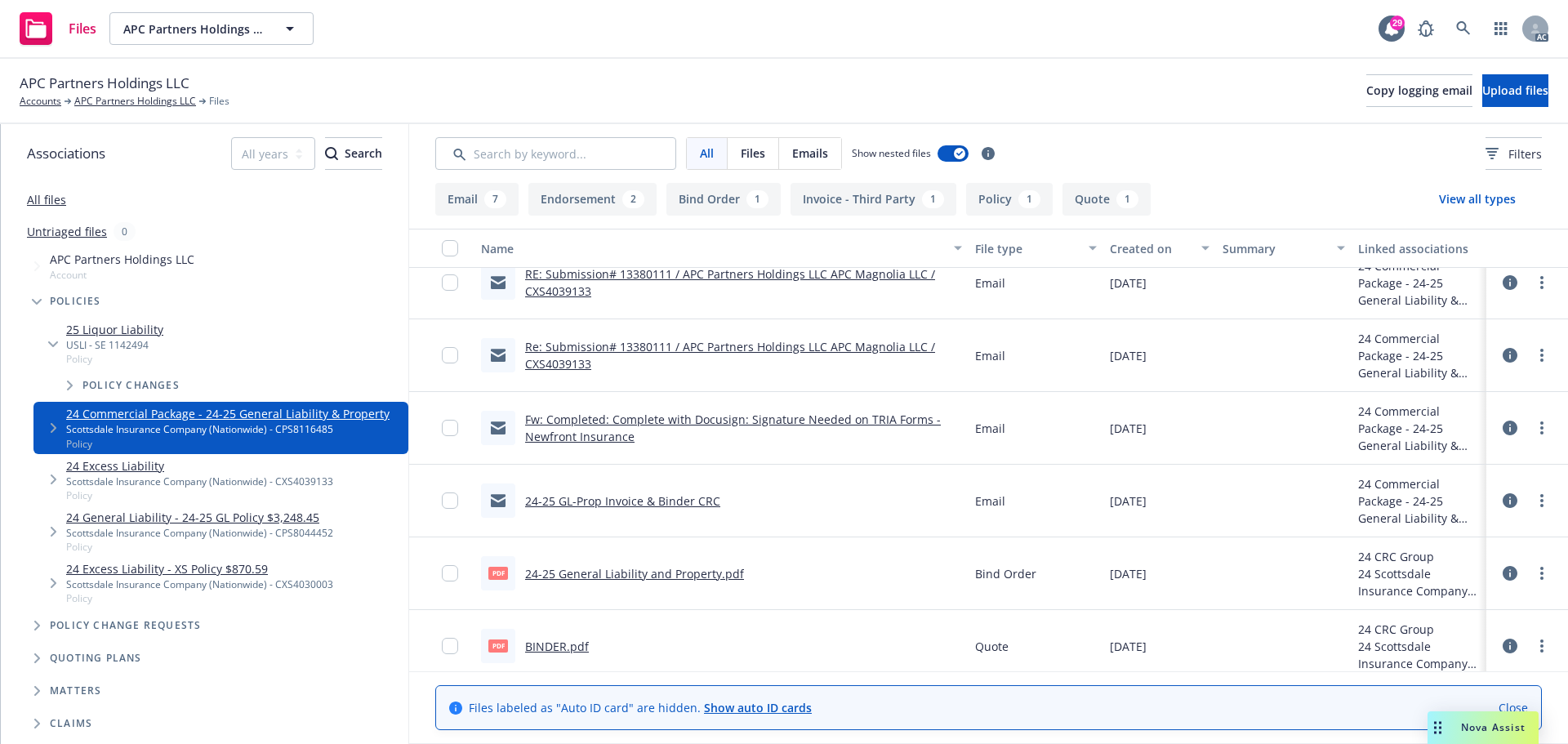
scroll to position [537, 0]
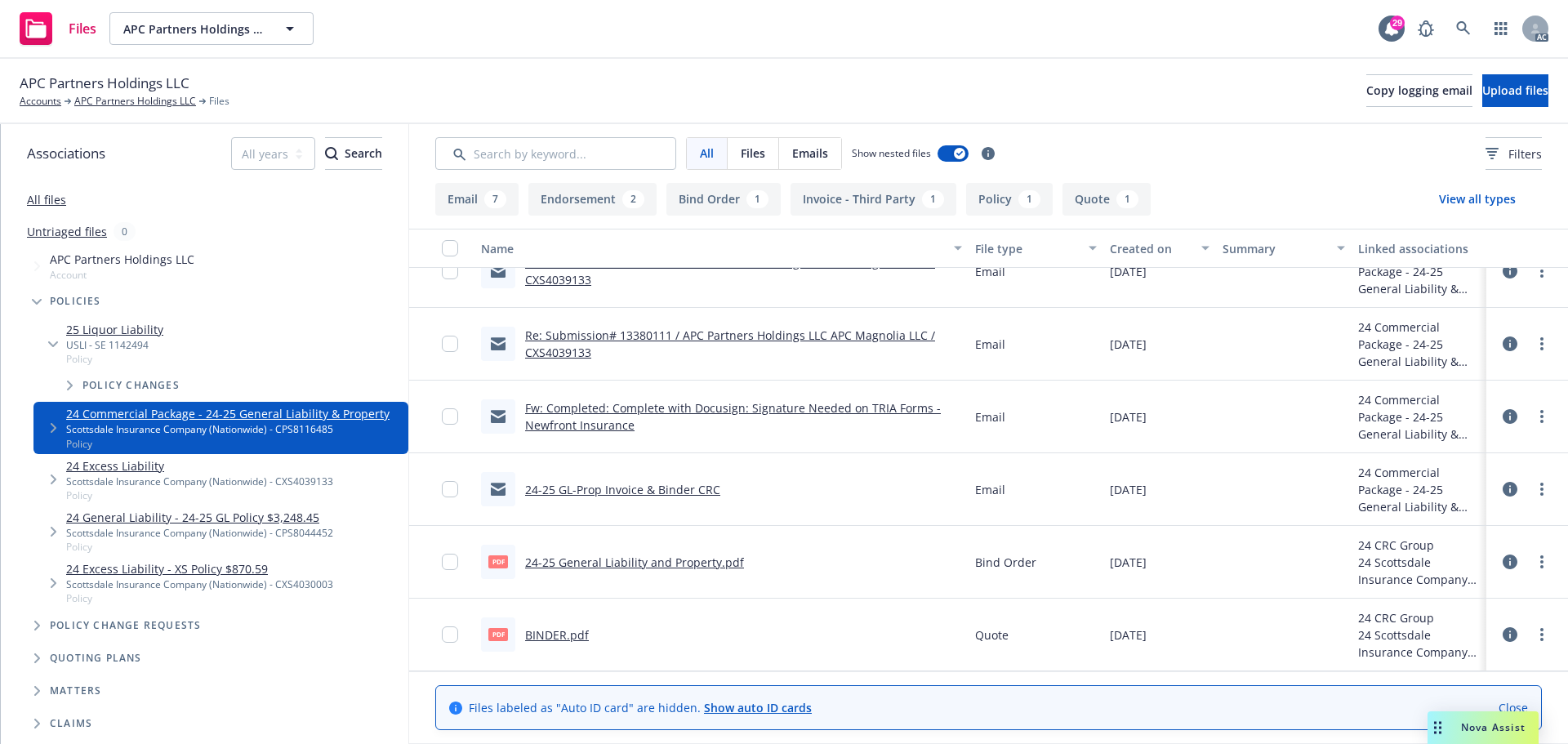
click at [575, 635] on link "BINDER.pdf" at bounding box center [556, 634] width 64 height 16
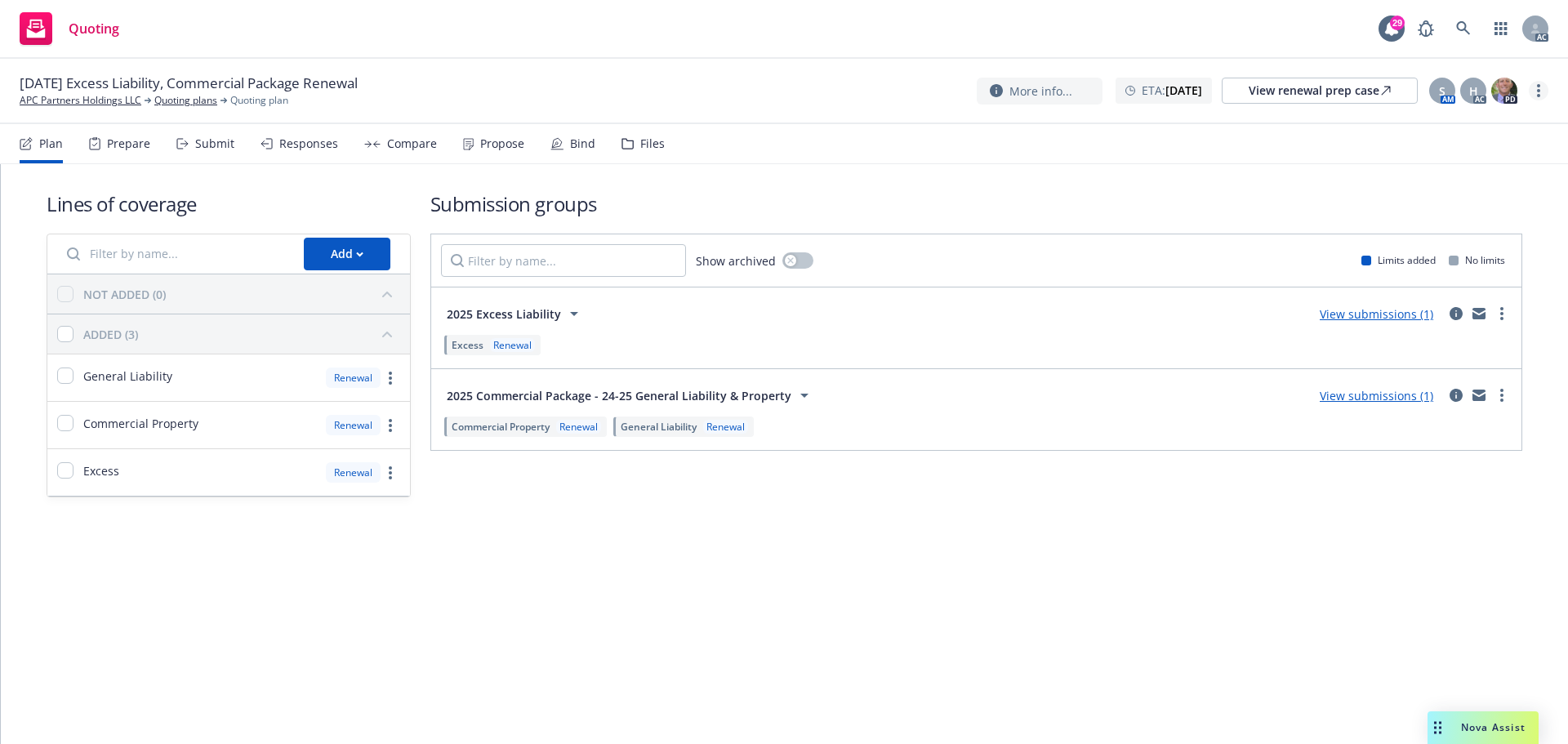
click at [1537, 91] on icon "more" at bounding box center [1539, 90] width 4 height 13
click at [1452, 134] on link "Copy logging email" at bounding box center [1457, 123] width 182 height 32
click at [212, 141] on div "Submit" at bounding box center [215, 144] width 40 height 13
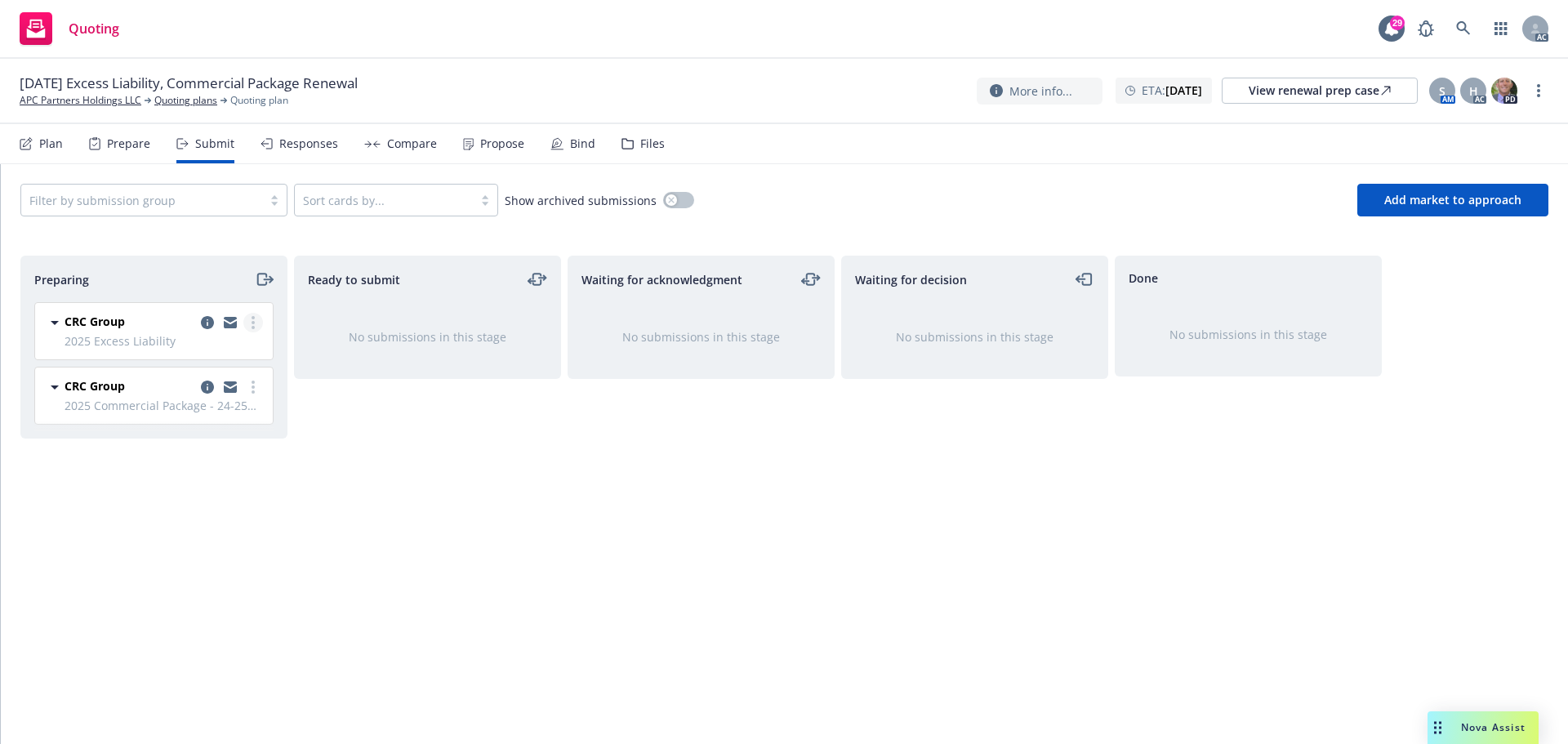
click at [258, 327] on link "more" at bounding box center [252, 322] width 19 height 19
click at [226, 389] on span "Log acknowledgement" at bounding box center [179, 388] width 161 height 16
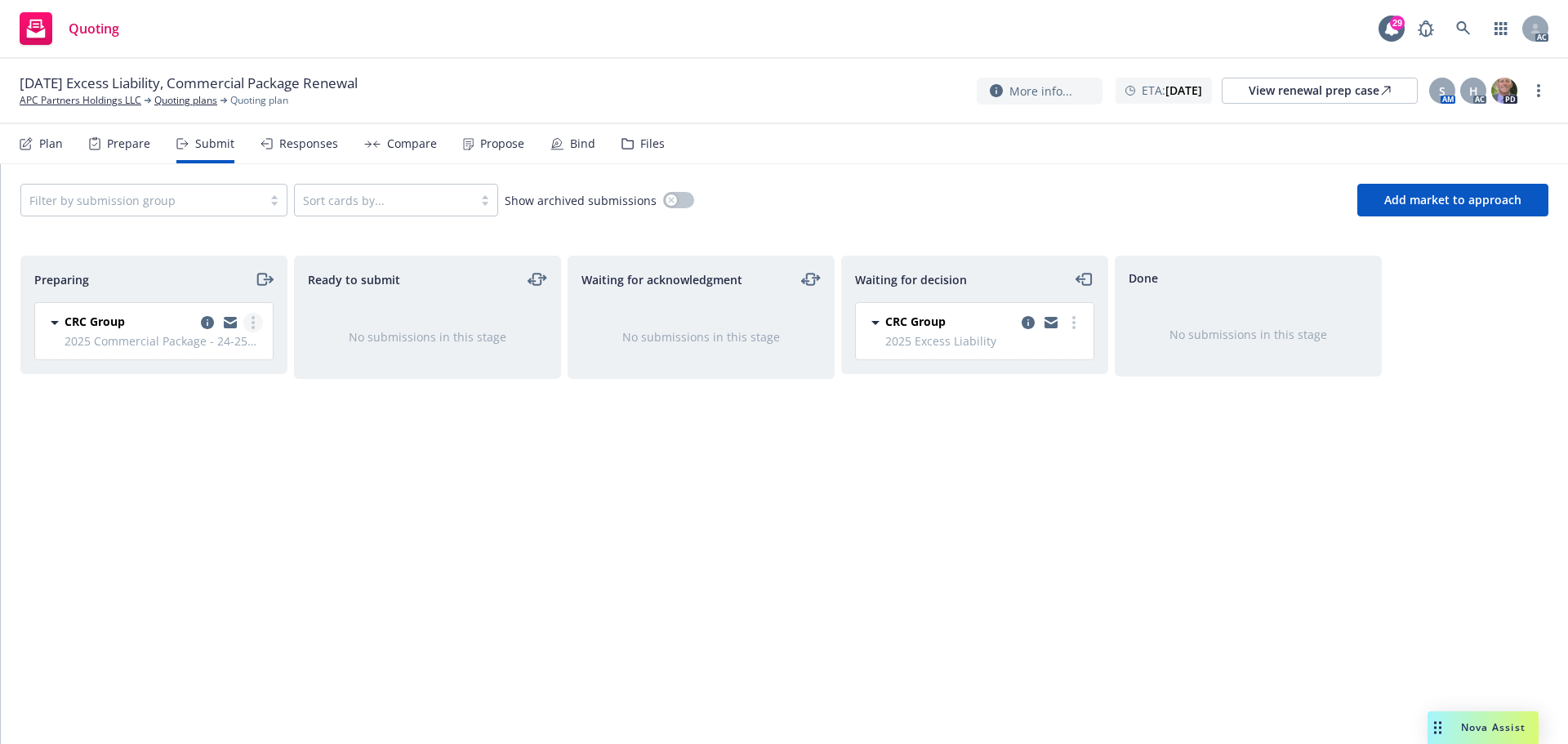
click at [254, 322] on circle "more" at bounding box center [253, 323] width 4 height 4
click at [221, 394] on span "Log acknowledgement" at bounding box center [179, 388] width 161 height 16
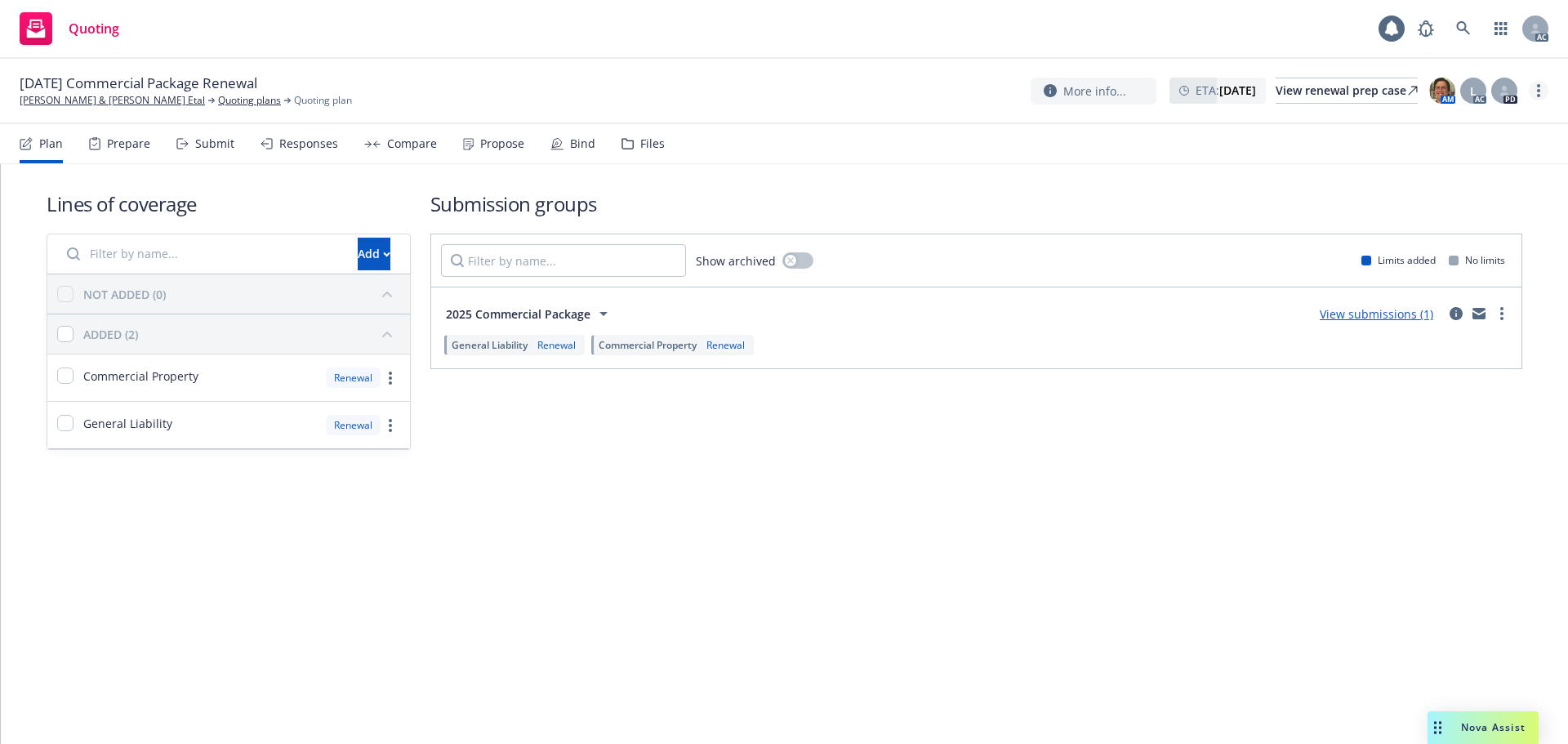
drag, startPoint x: 0, startPoint y: 0, endPoint x: 1541, endPoint y: 89, distance: 1543.6
click at [1541, 89] on link "more" at bounding box center [1539, 90] width 19 height 19
click at [1460, 125] on link "Copy logging email" at bounding box center [1457, 123] width 182 height 32
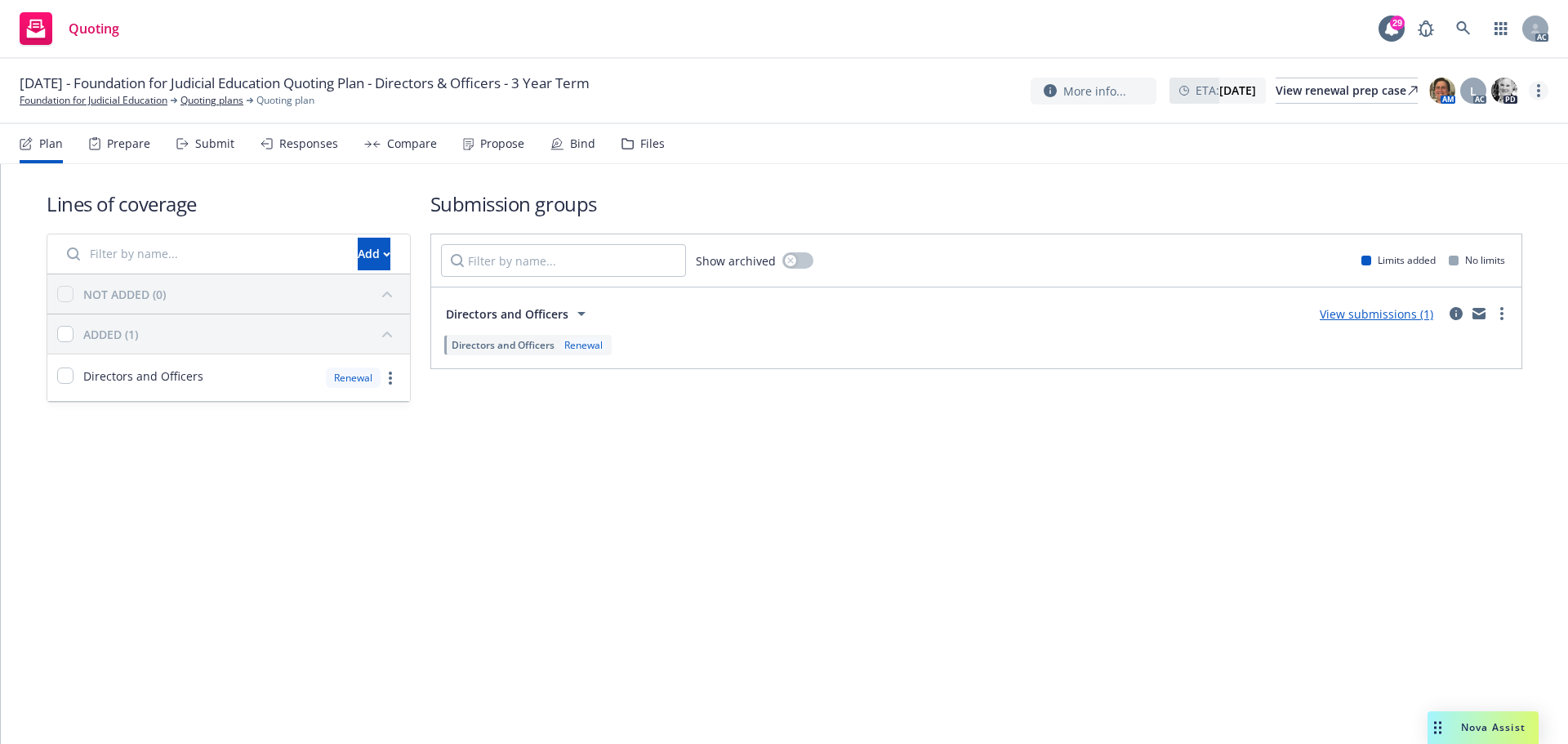
click at [1541, 90] on link "more" at bounding box center [1539, 90] width 19 height 19
click at [1467, 130] on link "Copy logging email" at bounding box center [1457, 123] width 182 height 32
click at [1533, 89] on link "more" at bounding box center [1539, 90] width 19 height 19
click at [1496, 122] on link "Copy logging email" at bounding box center [1457, 123] width 182 height 32
